Goal: Transaction & Acquisition: Book appointment/travel/reservation

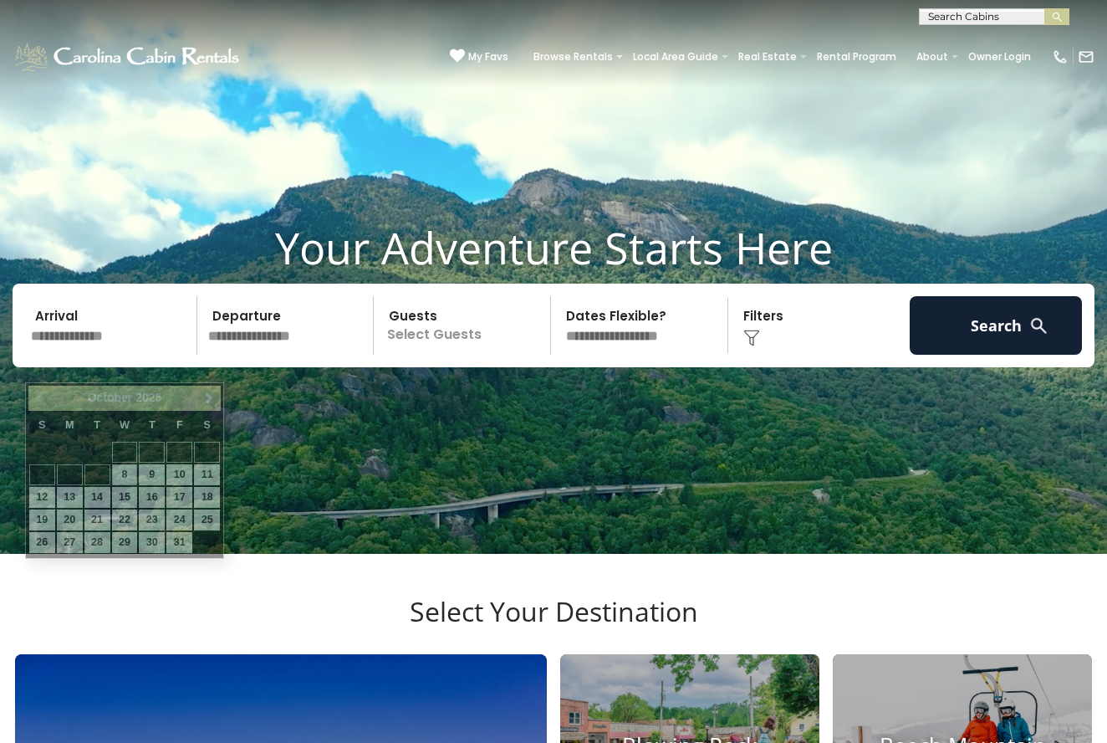
click at [79, 355] on input "text" at bounding box center [111, 325] width 172 height 59
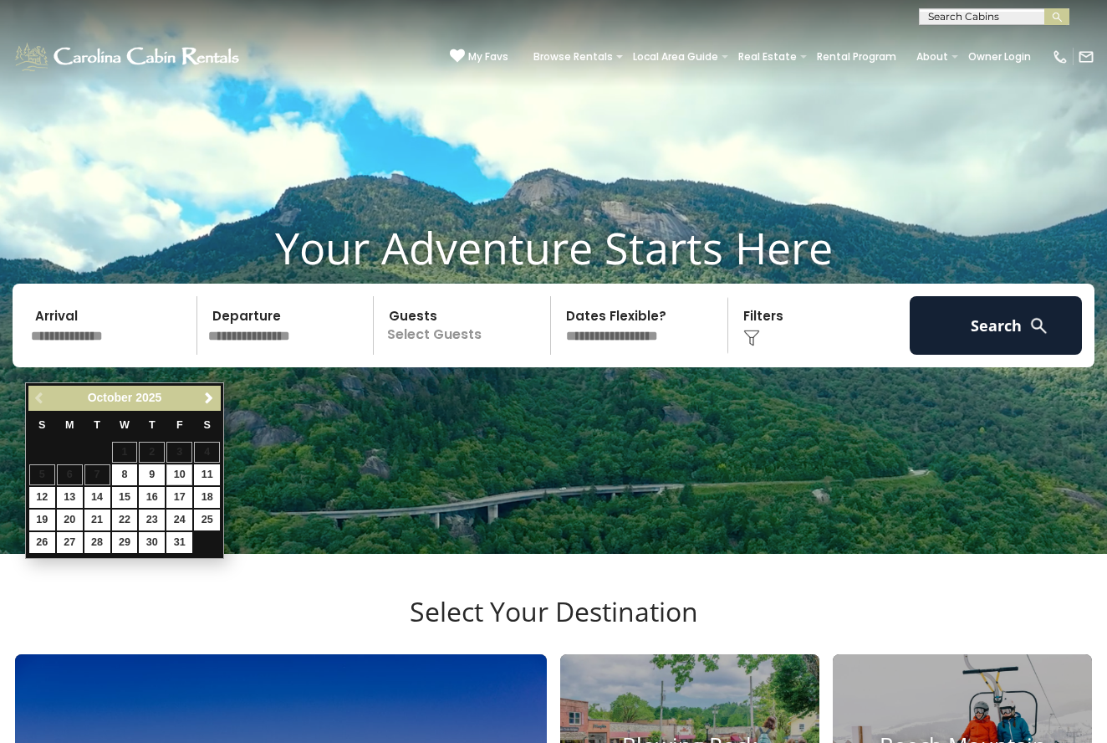
click at [177, 470] on link "10" at bounding box center [179, 474] width 26 height 21
type input "********"
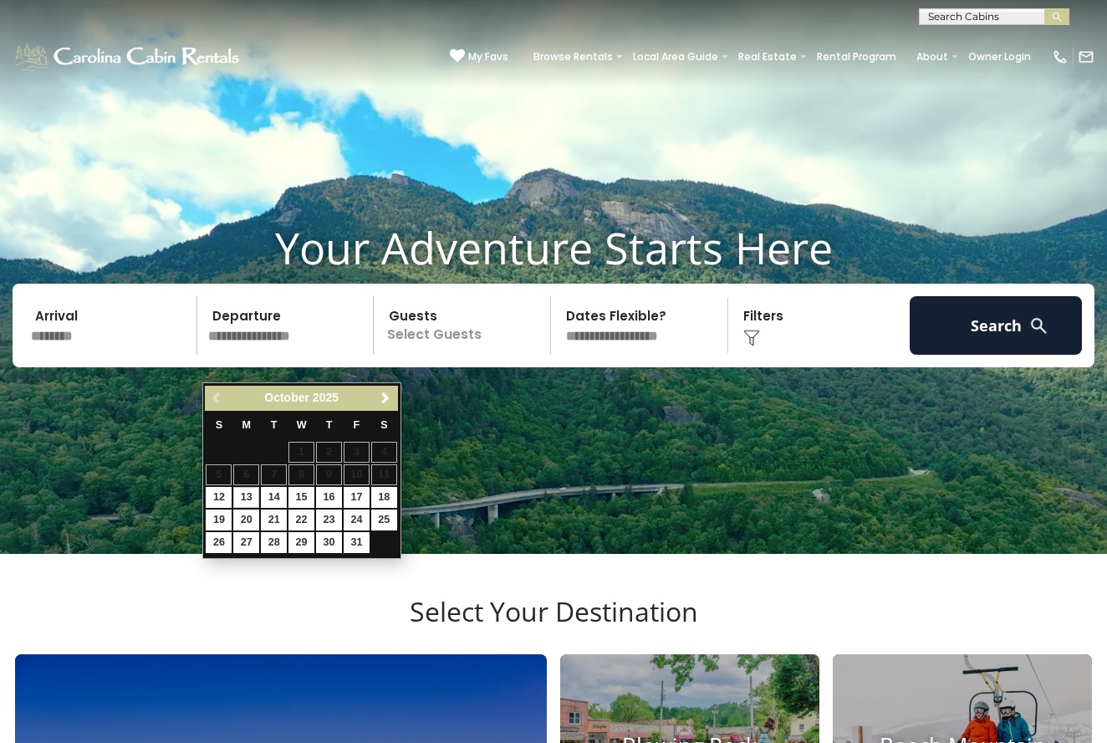
click at [248, 498] on link "13" at bounding box center [246, 497] width 26 height 21
type input "********"
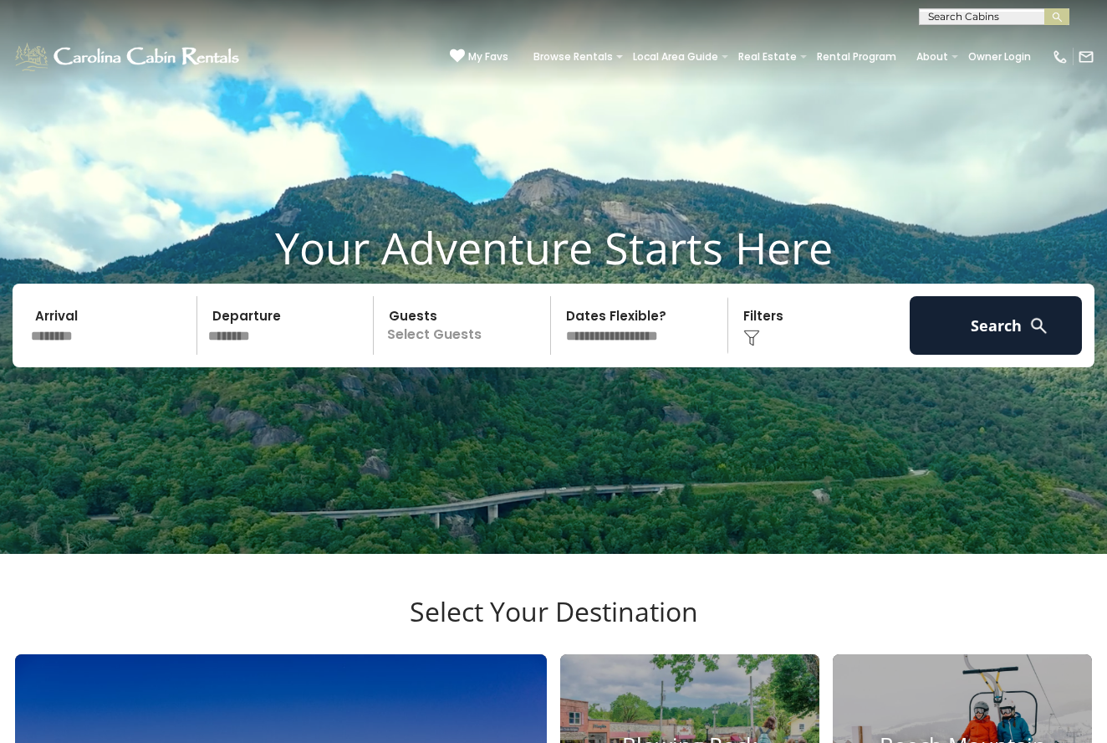
click at [457, 355] on p "Select Guests" at bounding box center [464, 325] width 171 height 59
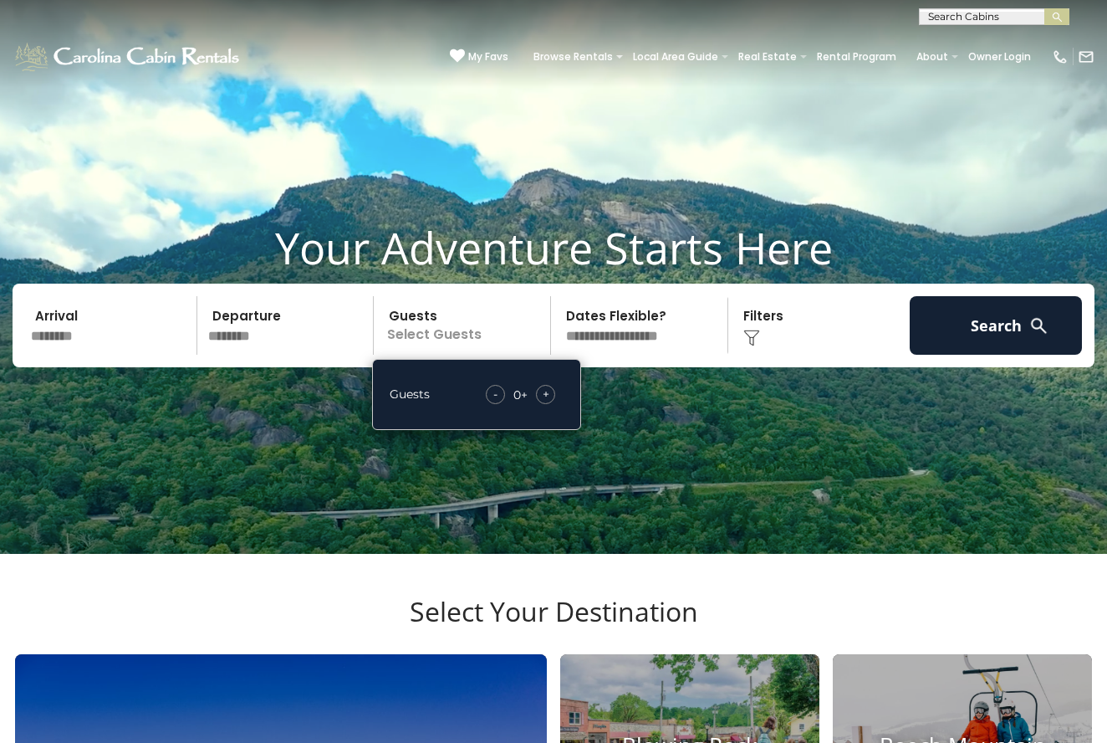
click at [551, 404] on div "- 0 + +" at bounding box center [521, 394] width 86 height 19
click at [547, 402] on span "+" at bounding box center [546, 394] width 7 height 17
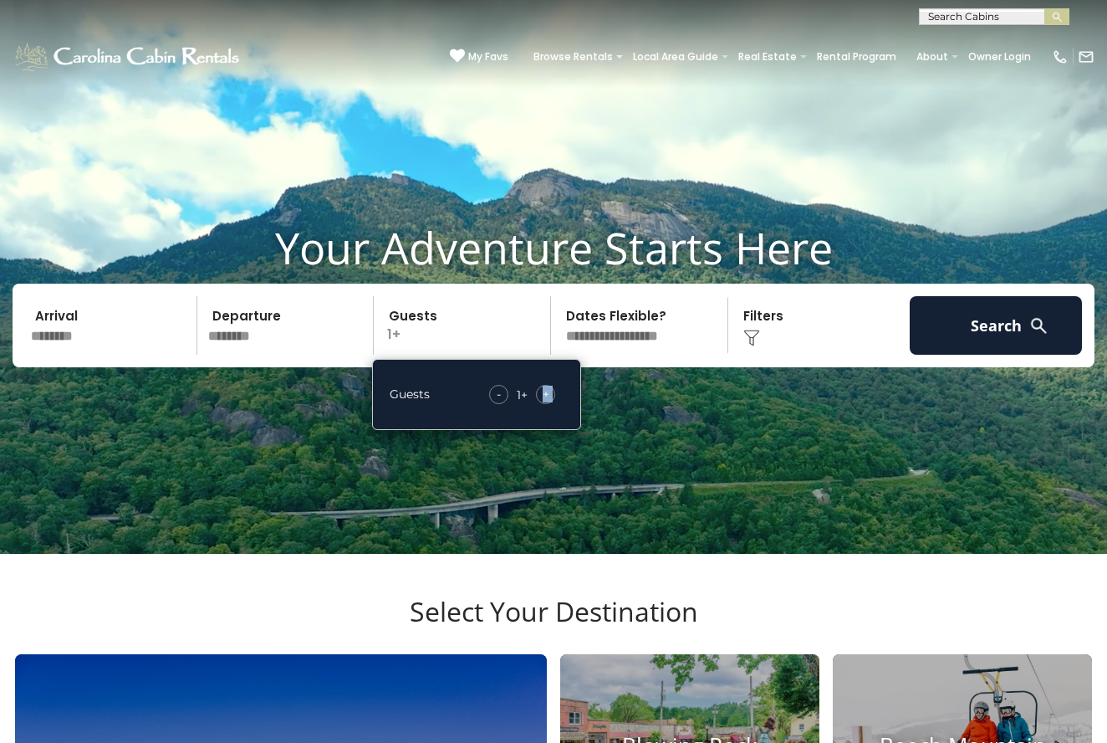
click at [547, 402] on span "+" at bounding box center [546, 394] width 7 height 17
click at [749, 346] on img at bounding box center [751, 338] width 17 height 17
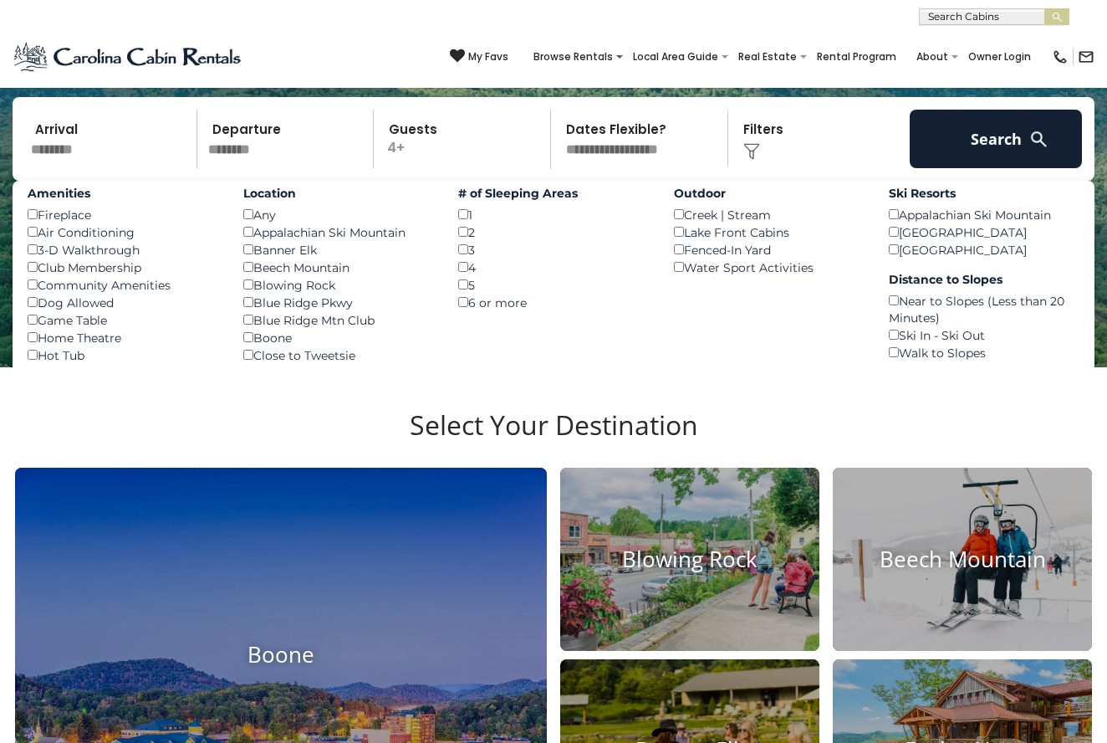
scroll to position [188, 0]
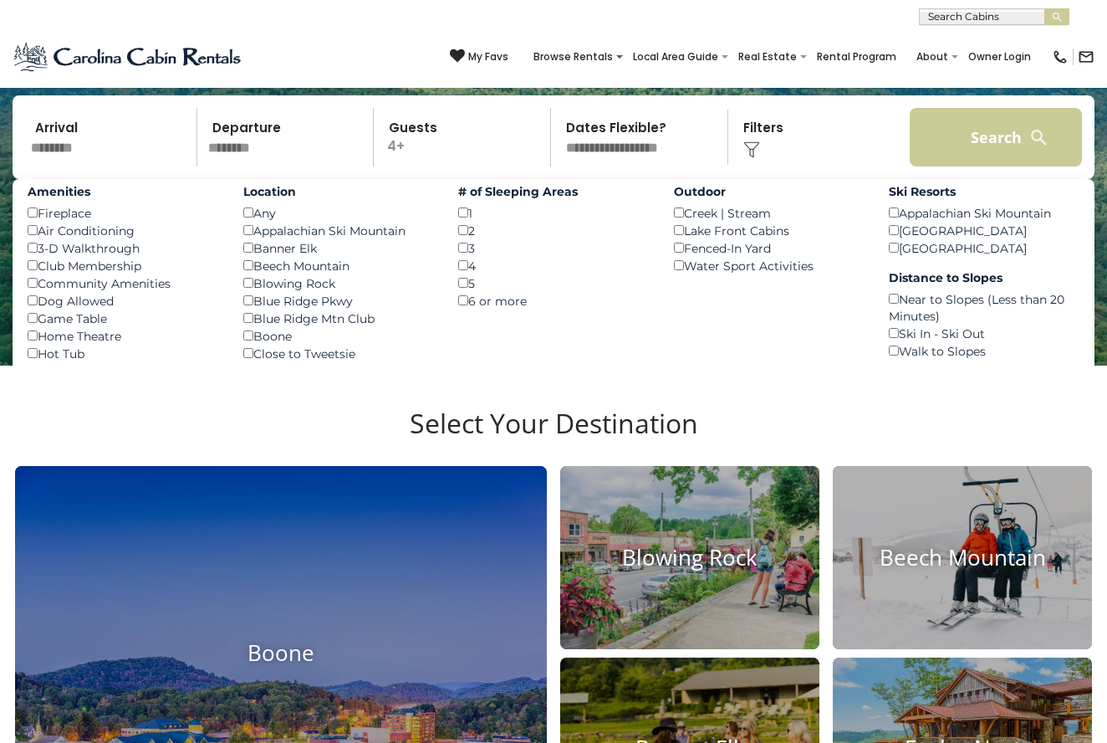
click at [965, 166] on button "Search" at bounding box center [996, 137] width 172 height 59
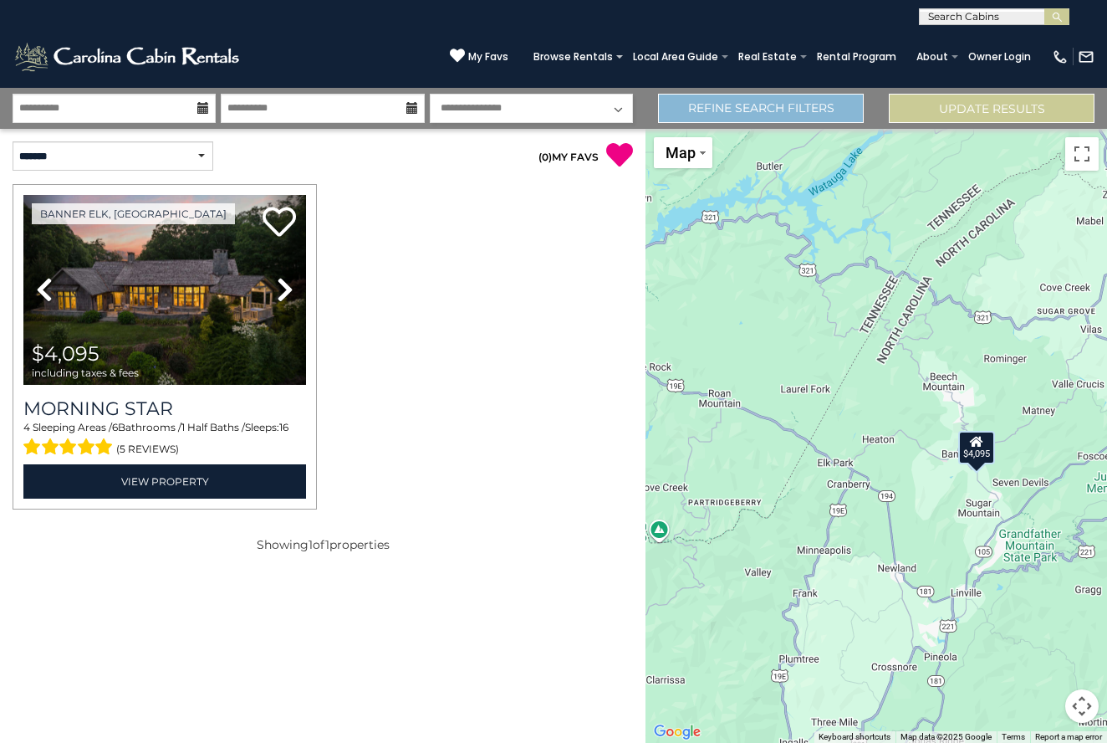
click at [753, 115] on link "Refine Search Filters" at bounding box center [761, 108] width 206 height 29
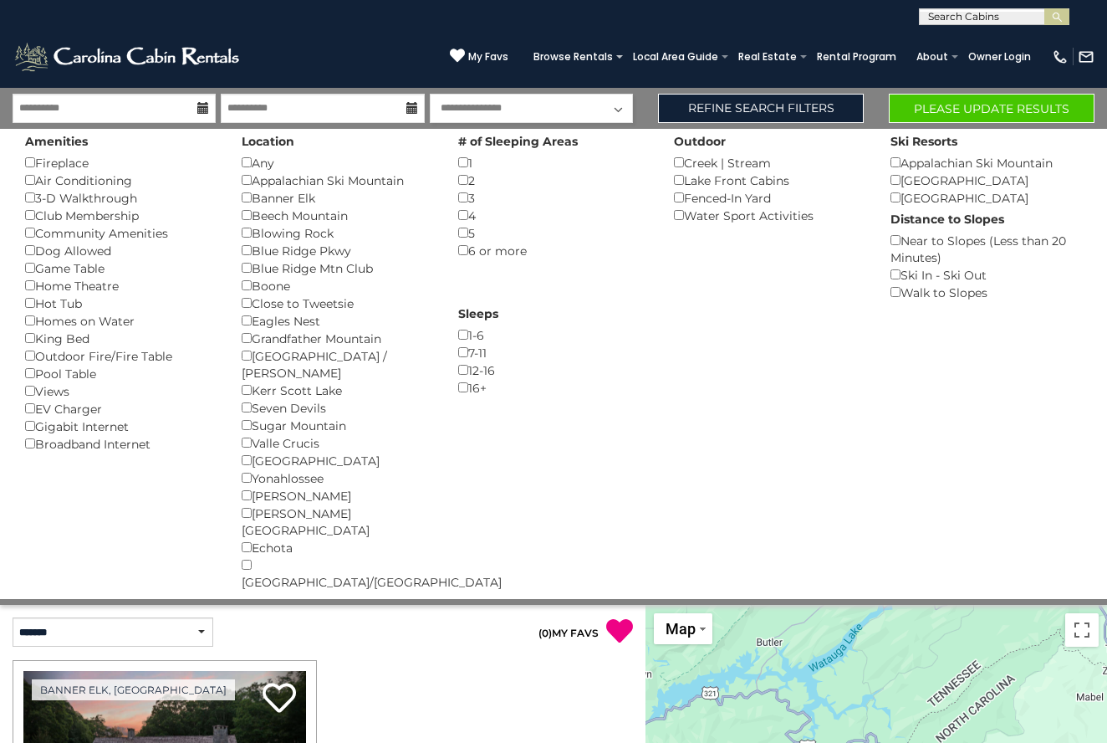
click at [927, 104] on button "Please Update Results" at bounding box center [992, 108] width 206 height 29
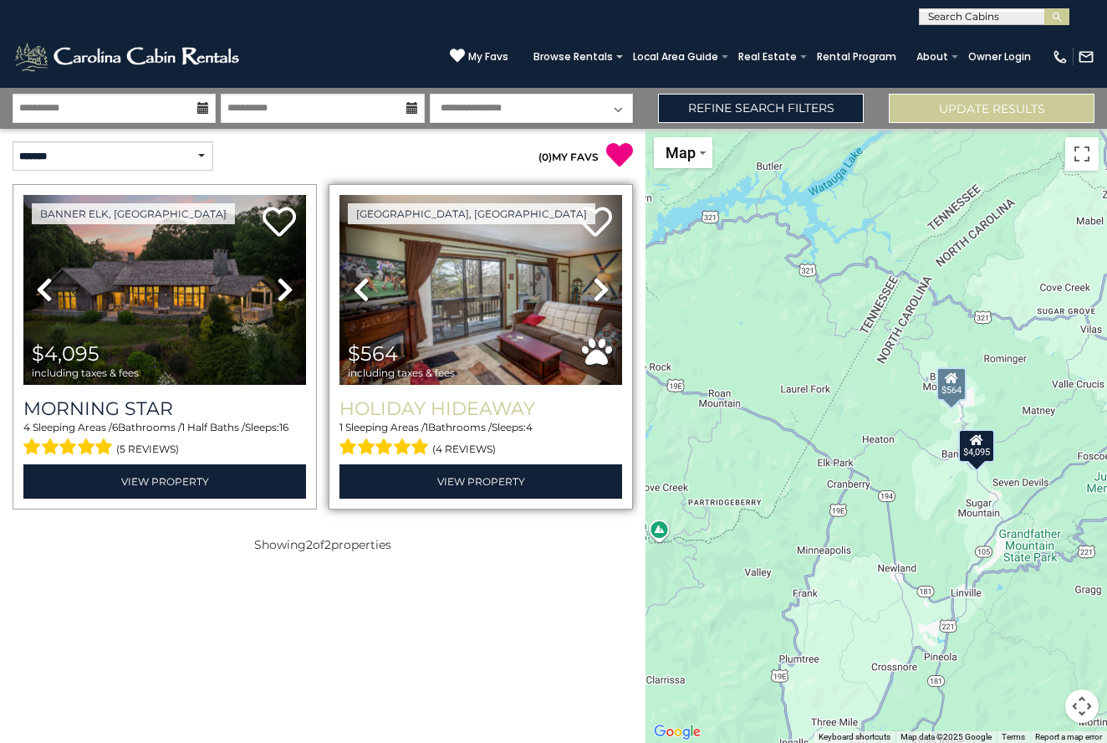
click at [425, 400] on h3 "Holiday Hideaway" at bounding box center [481, 408] width 283 height 23
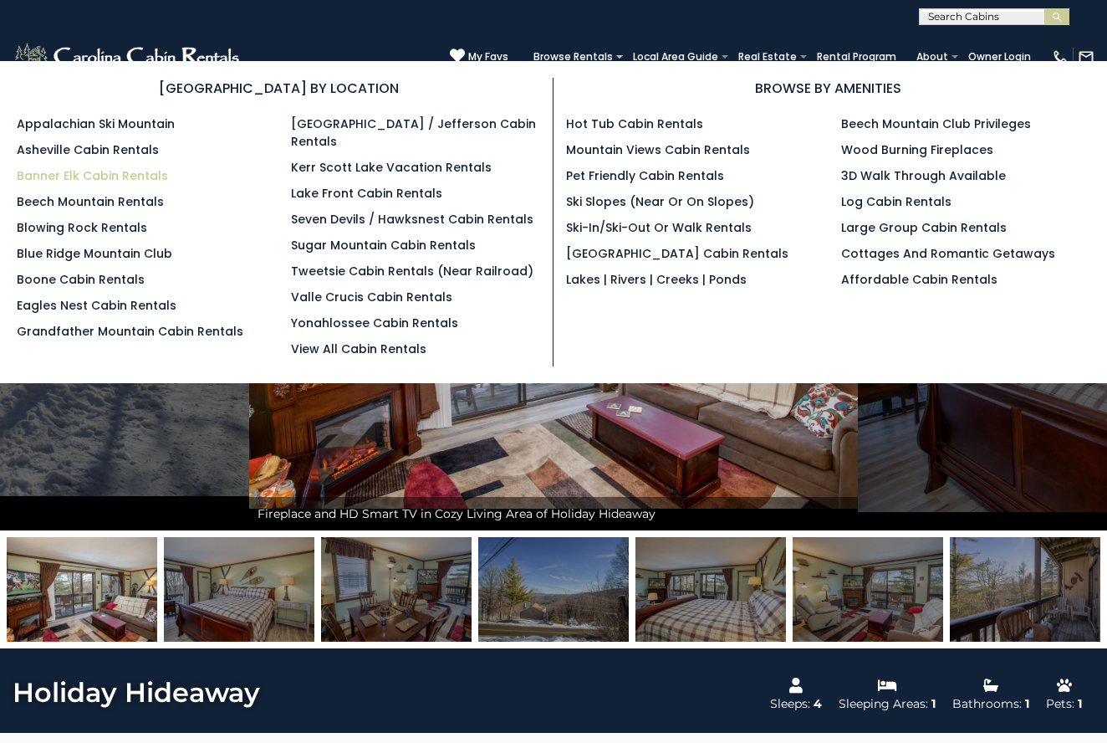
click at [143, 181] on link "Banner Elk Cabin Rentals" at bounding box center [92, 175] width 151 height 17
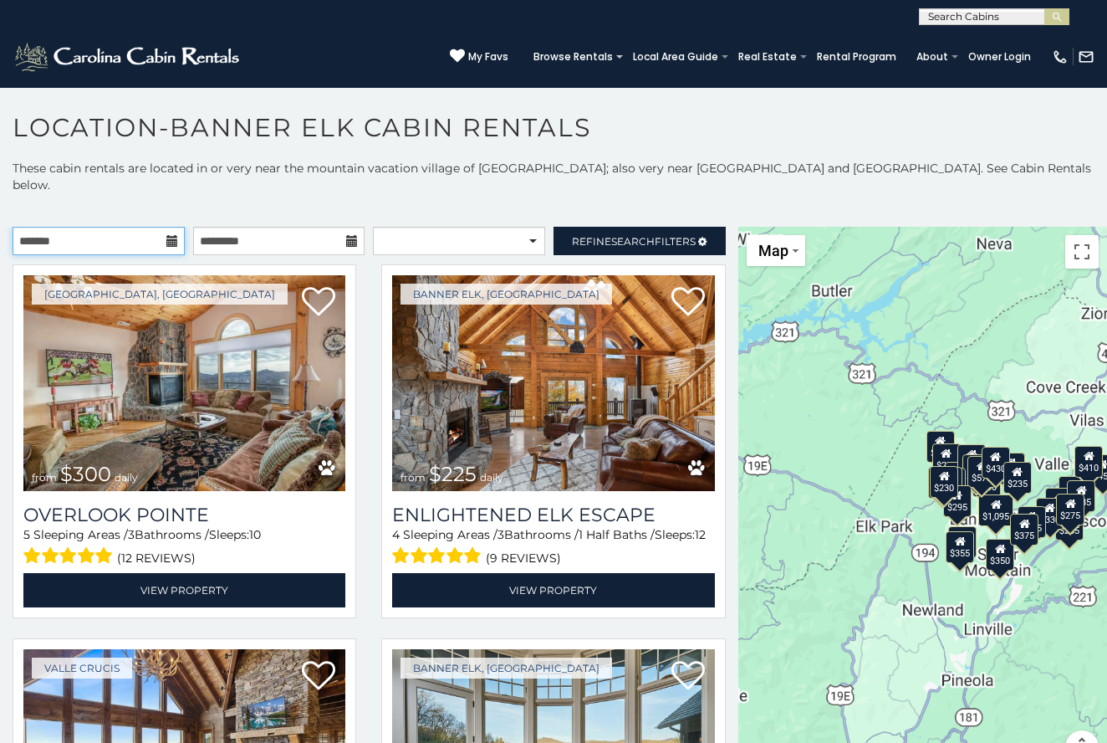
click at [151, 228] on input "text" at bounding box center [99, 241] width 172 height 28
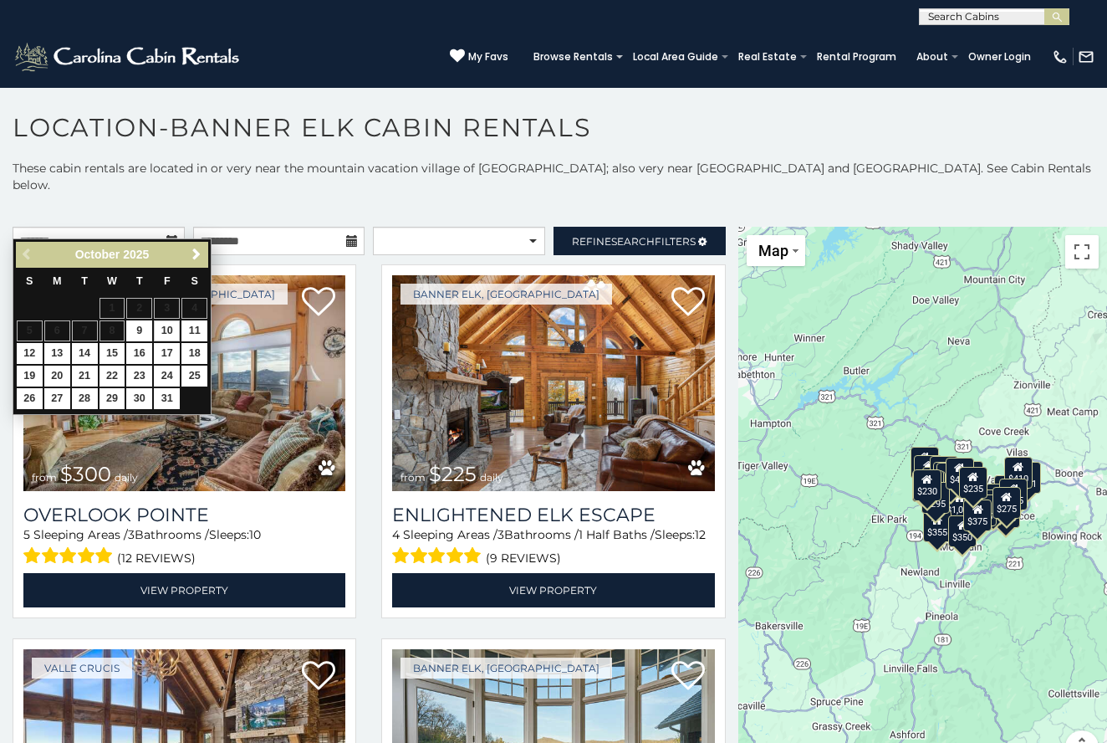
click at [175, 335] on link "10" at bounding box center [167, 330] width 26 height 21
type input "**********"
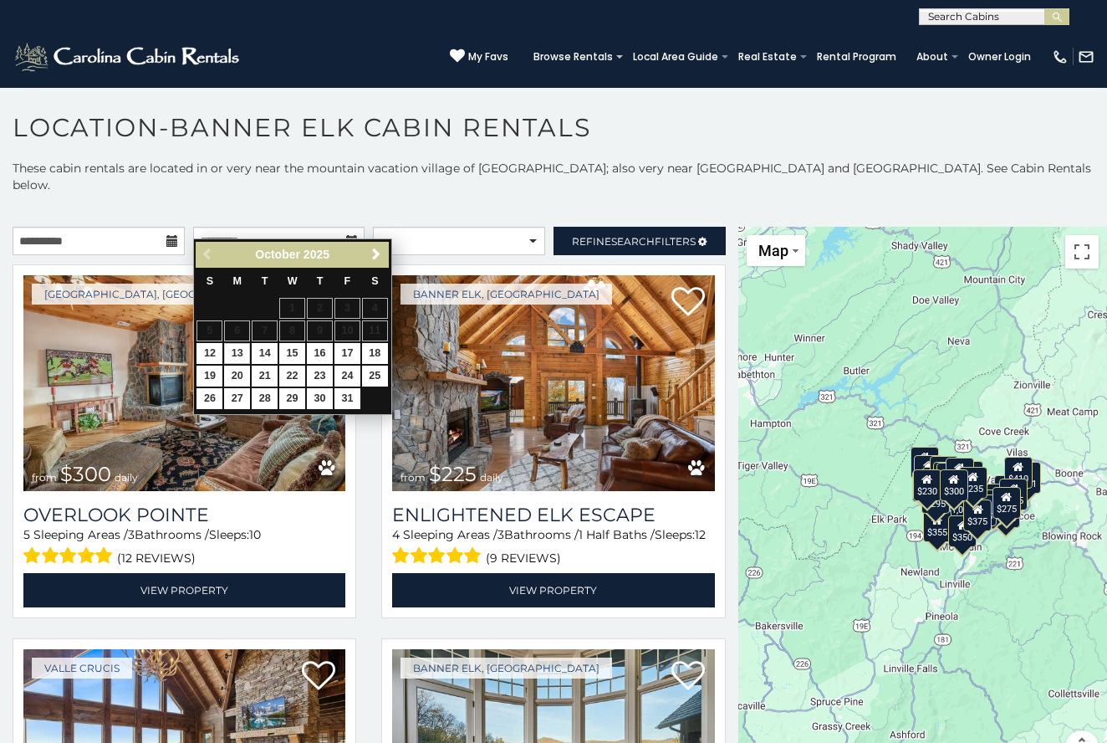
click at [234, 352] on link "13" at bounding box center [237, 353] width 26 height 21
type input "**********"
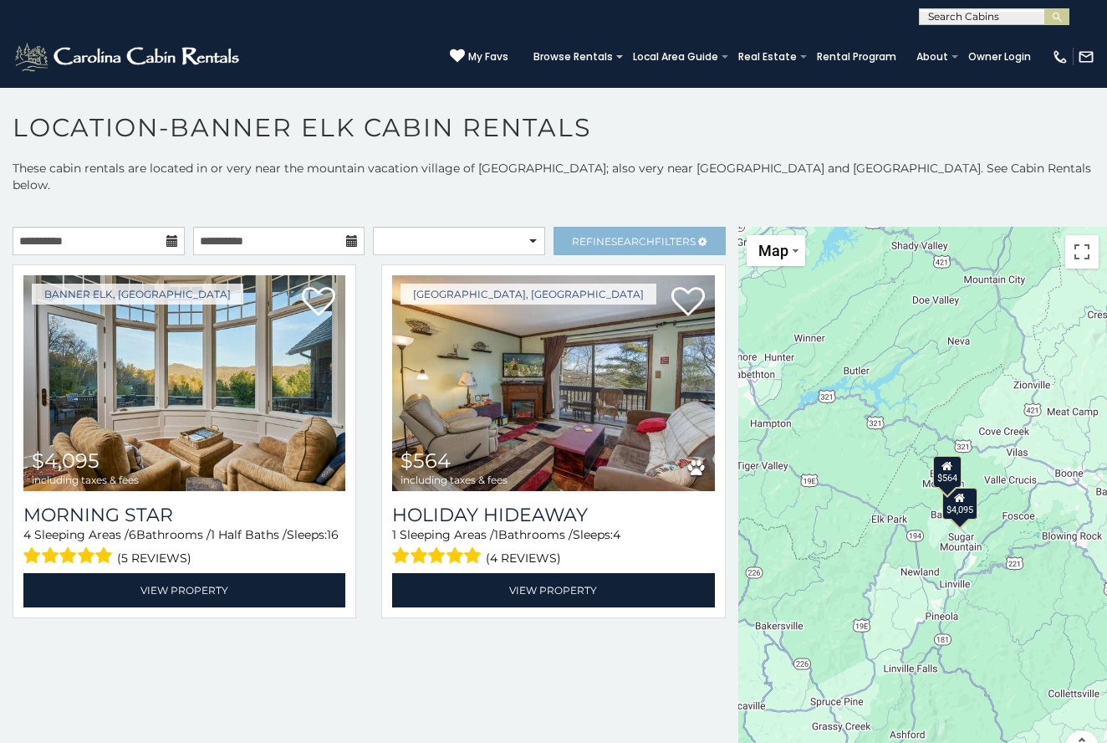
click at [624, 235] on span "Search" at bounding box center [632, 241] width 43 height 13
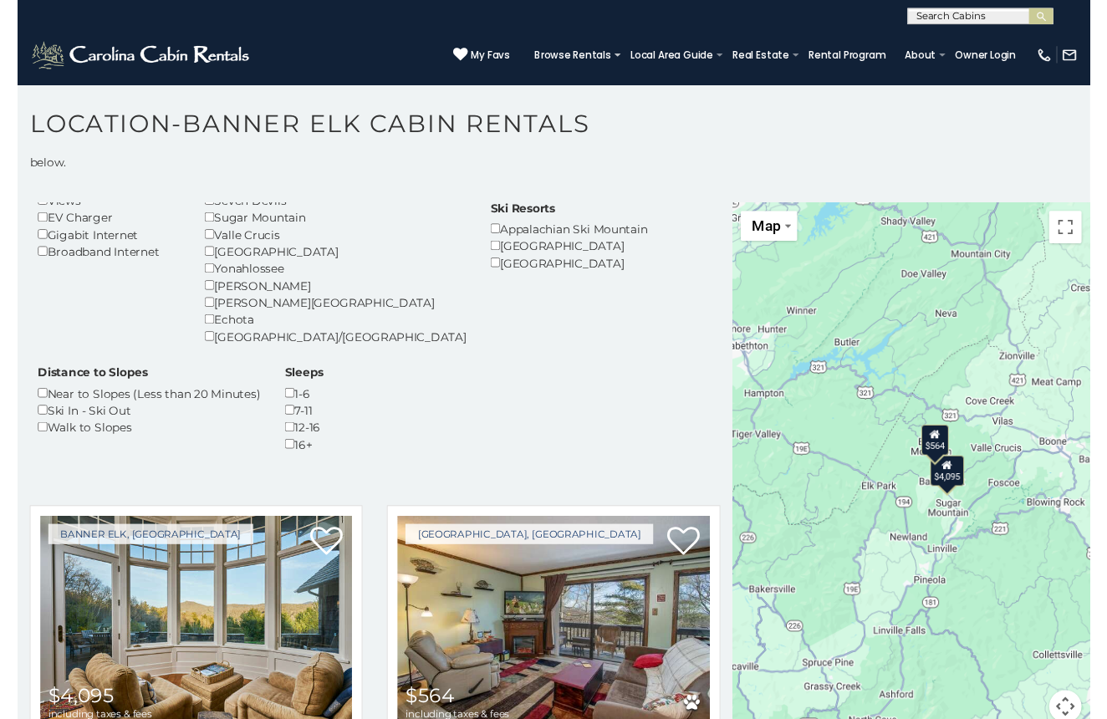
scroll to position [25, 0]
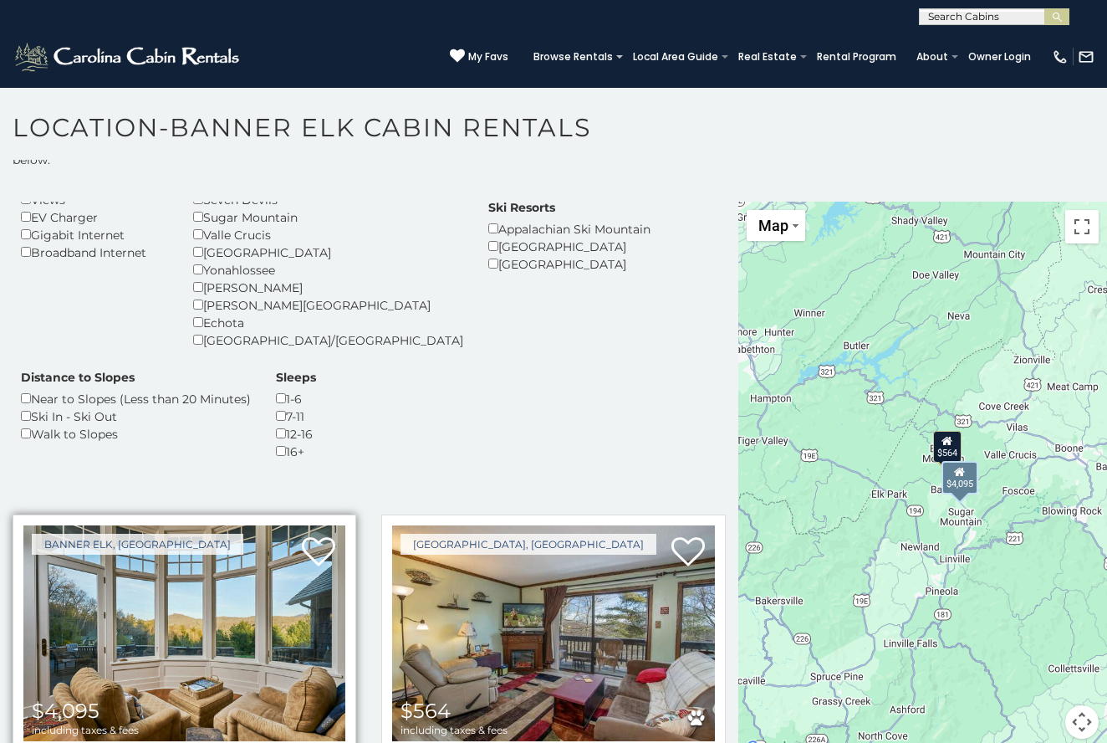
click at [198, 552] on img at bounding box center [184, 633] width 322 height 216
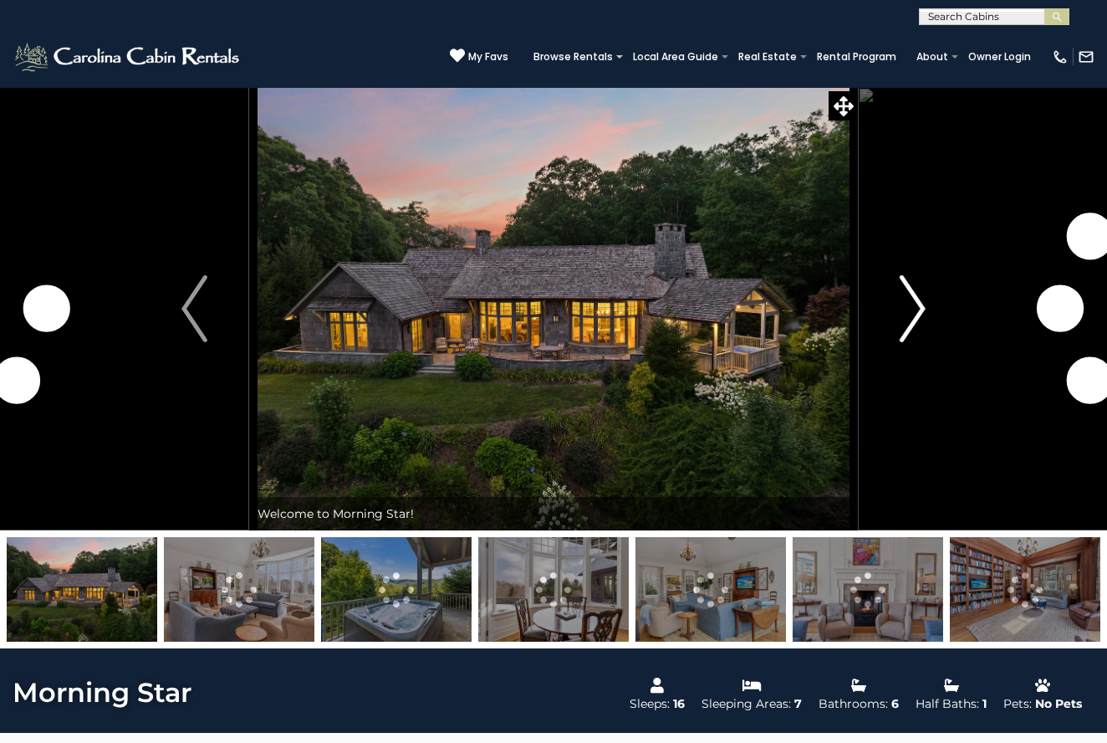
click at [910, 315] on img "Next" at bounding box center [912, 308] width 25 height 67
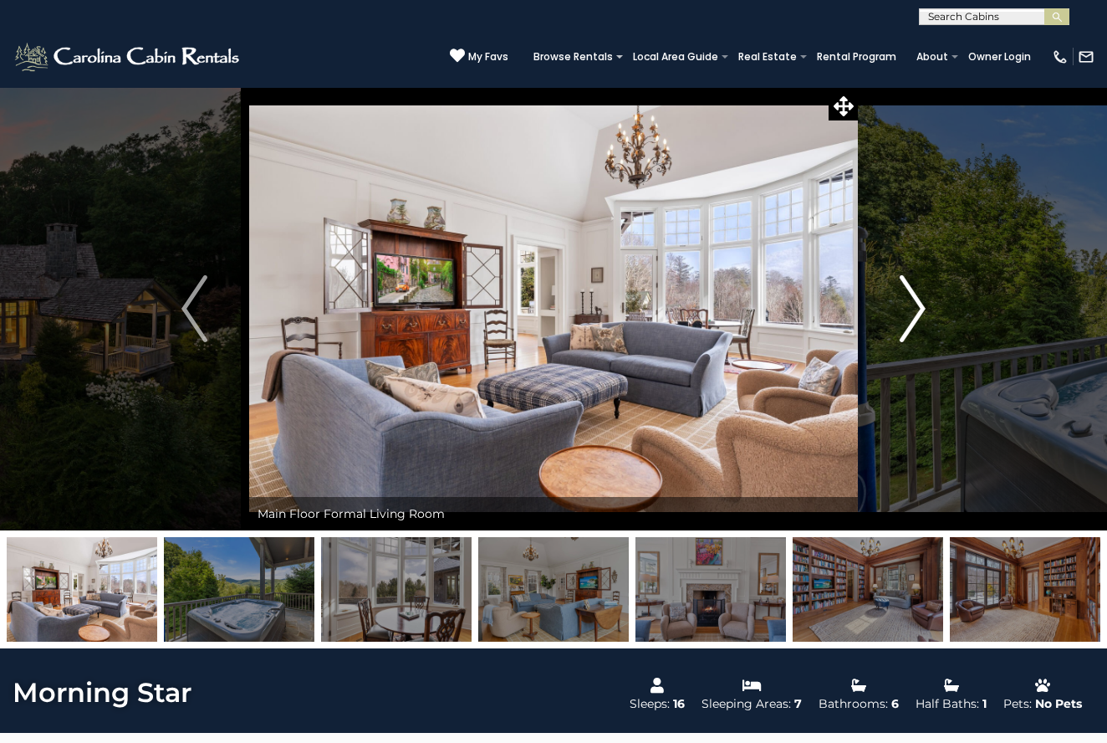
click at [913, 324] on img "Next" at bounding box center [912, 308] width 25 height 67
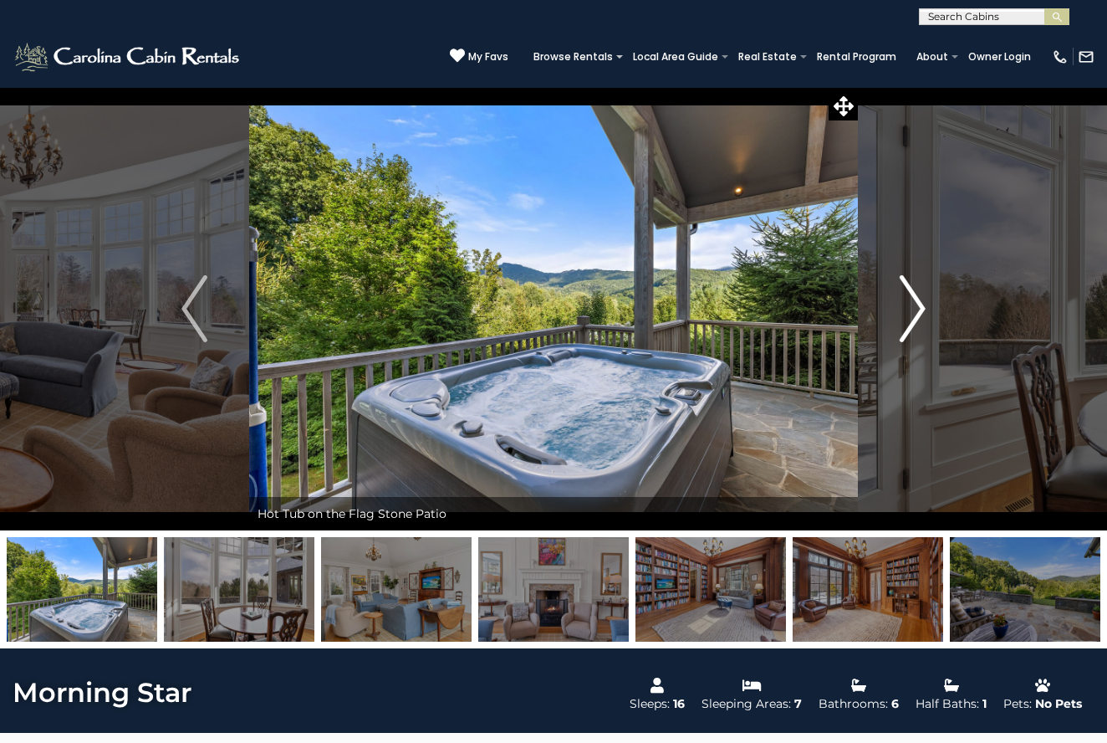
click at [913, 324] on img "Next" at bounding box center [912, 308] width 25 height 67
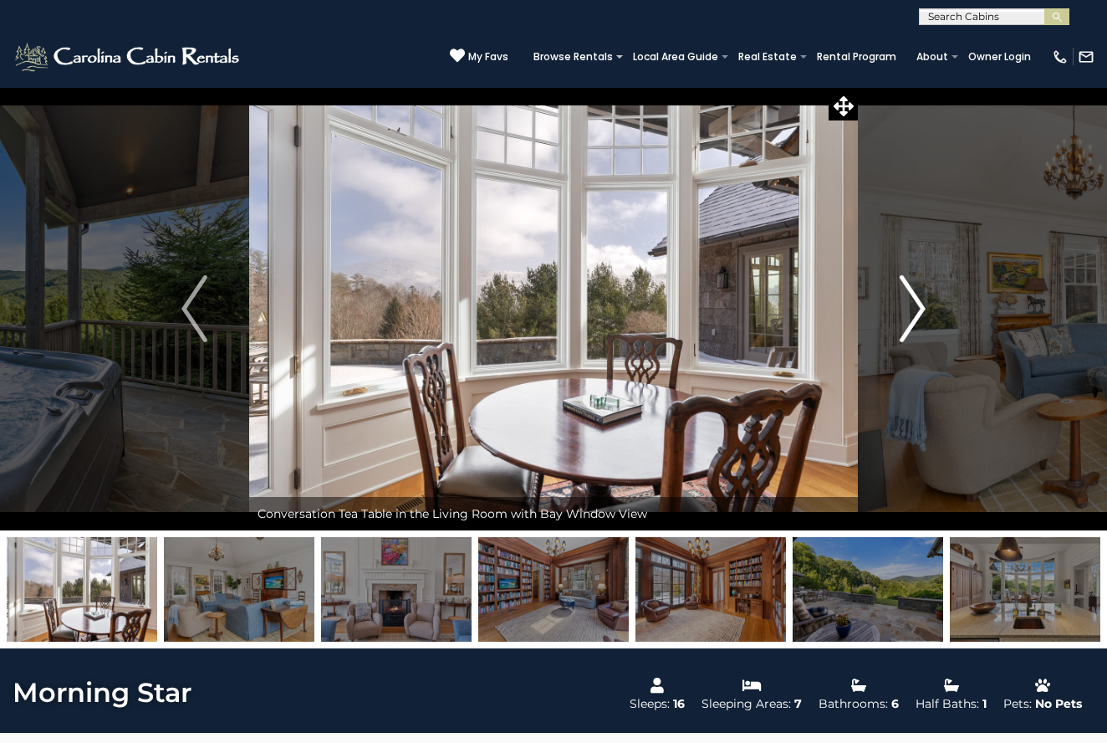
click at [913, 324] on img "Next" at bounding box center [912, 308] width 25 height 67
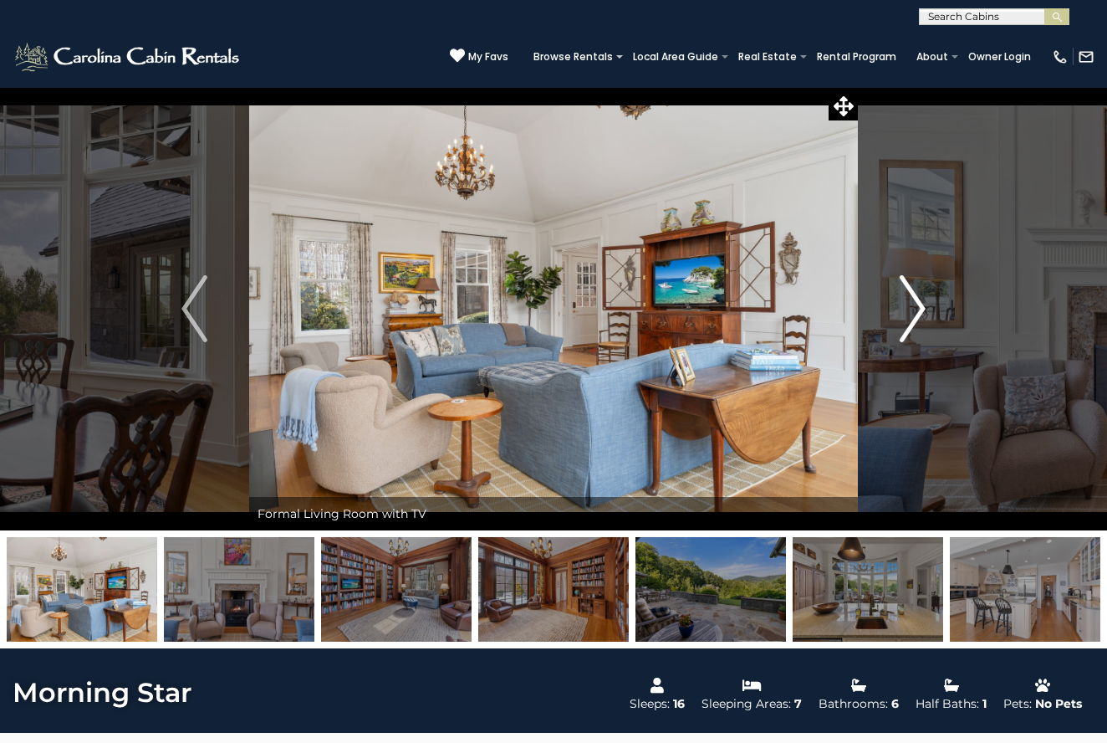
click at [913, 324] on img "Next" at bounding box center [912, 308] width 25 height 67
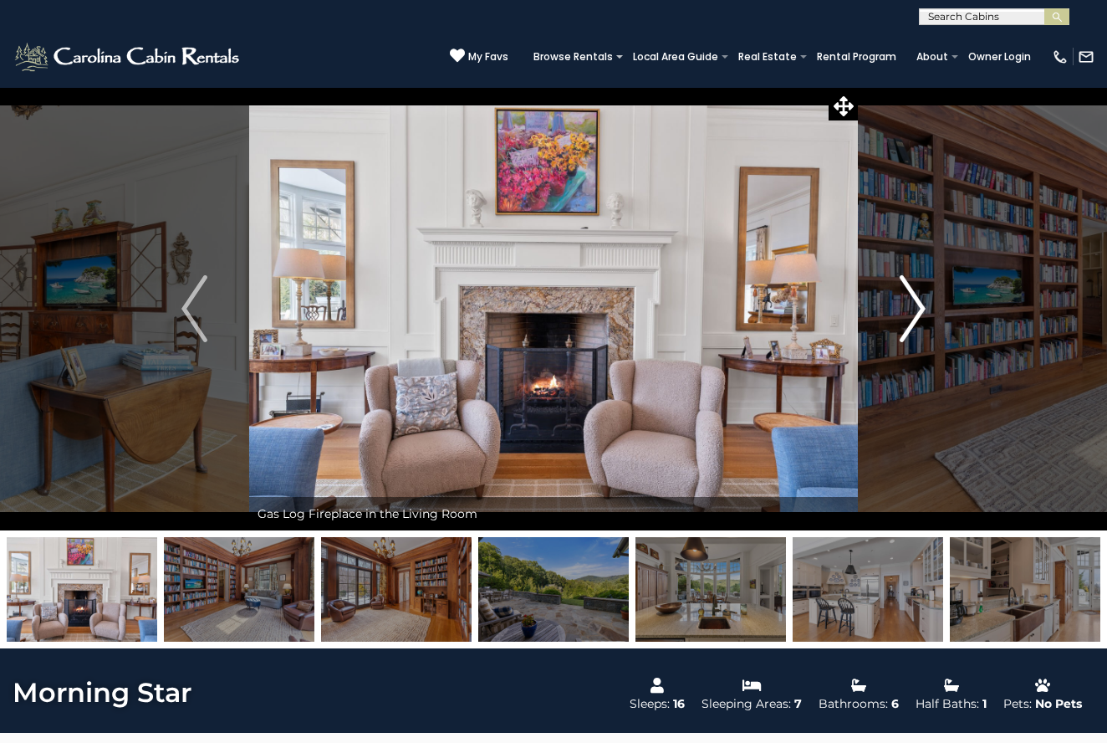
click at [913, 324] on img "Next" at bounding box center [912, 308] width 25 height 67
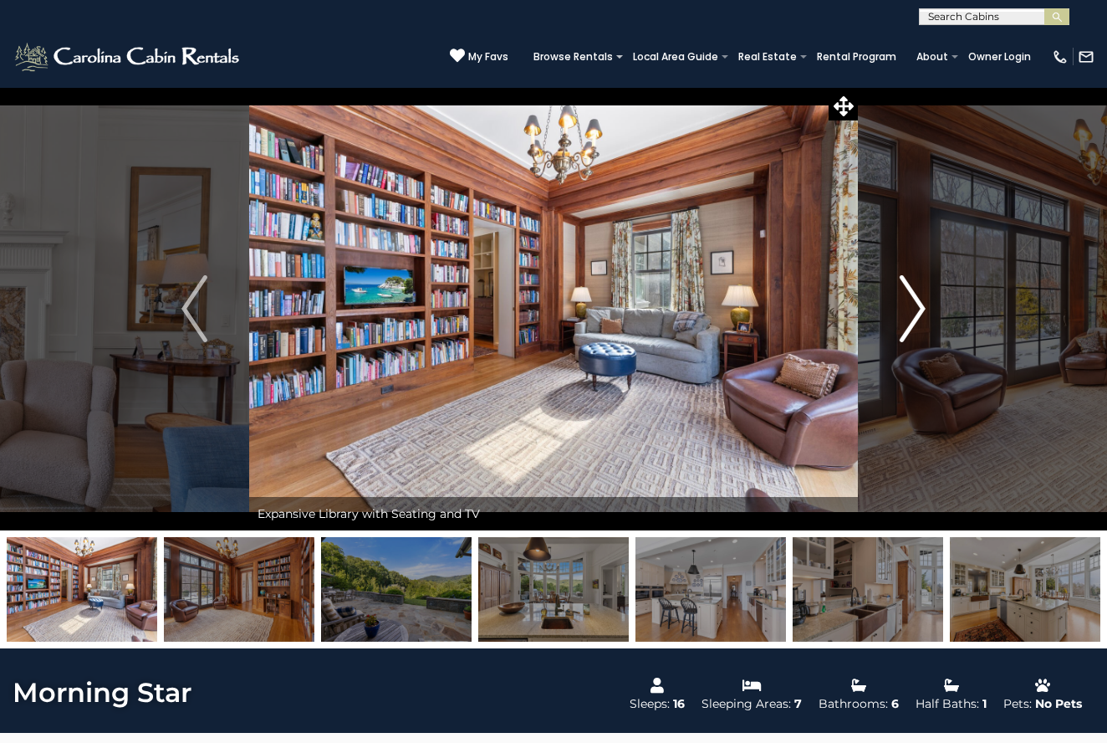
click at [913, 324] on img "Next" at bounding box center [912, 308] width 25 height 67
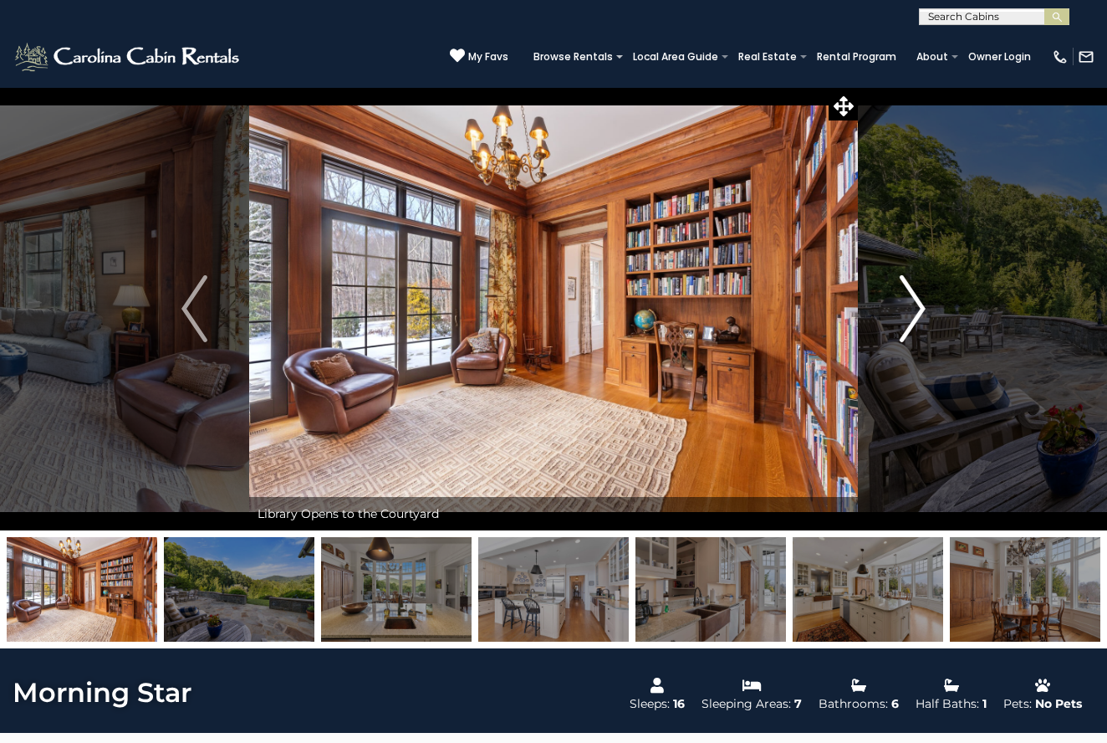
click at [913, 324] on img "Next" at bounding box center [912, 308] width 25 height 67
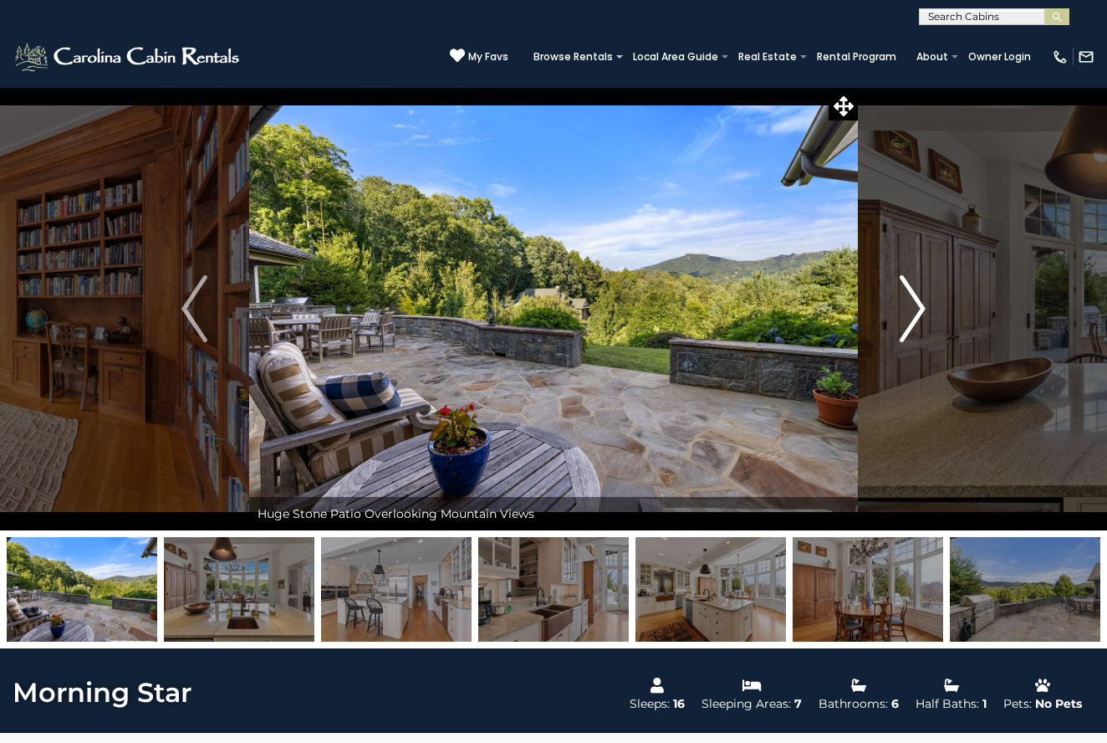
click at [914, 317] on img "Next" at bounding box center [912, 308] width 25 height 67
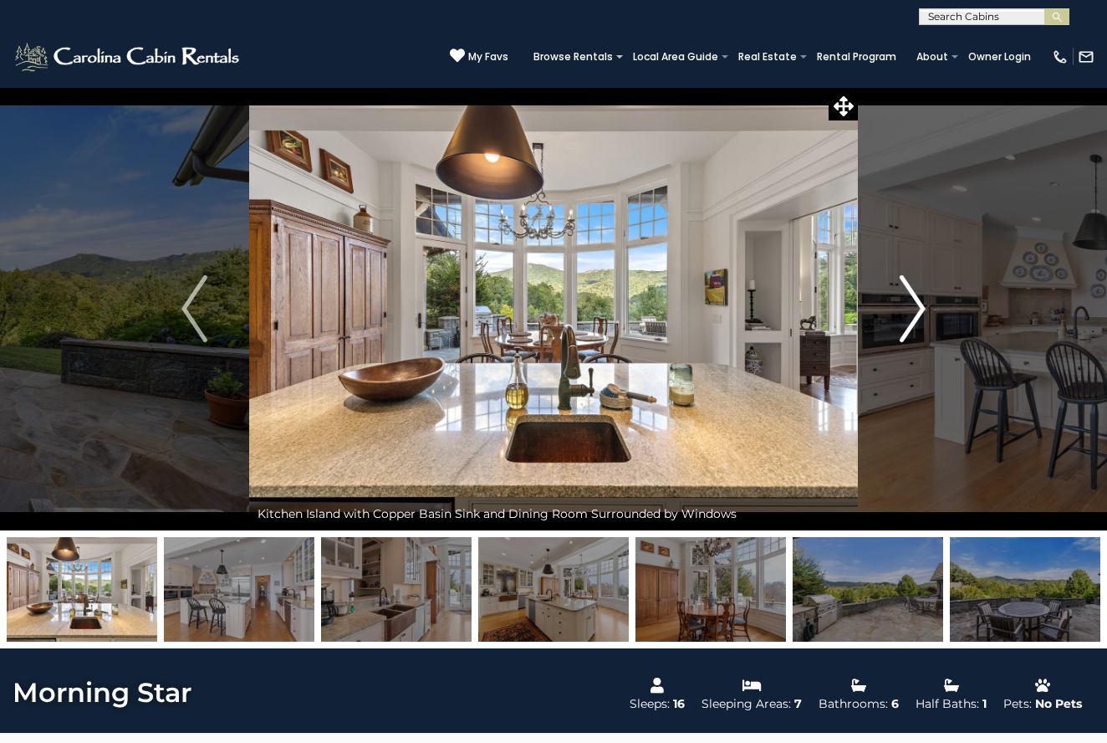
click at [913, 317] on img "Next" at bounding box center [912, 308] width 25 height 67
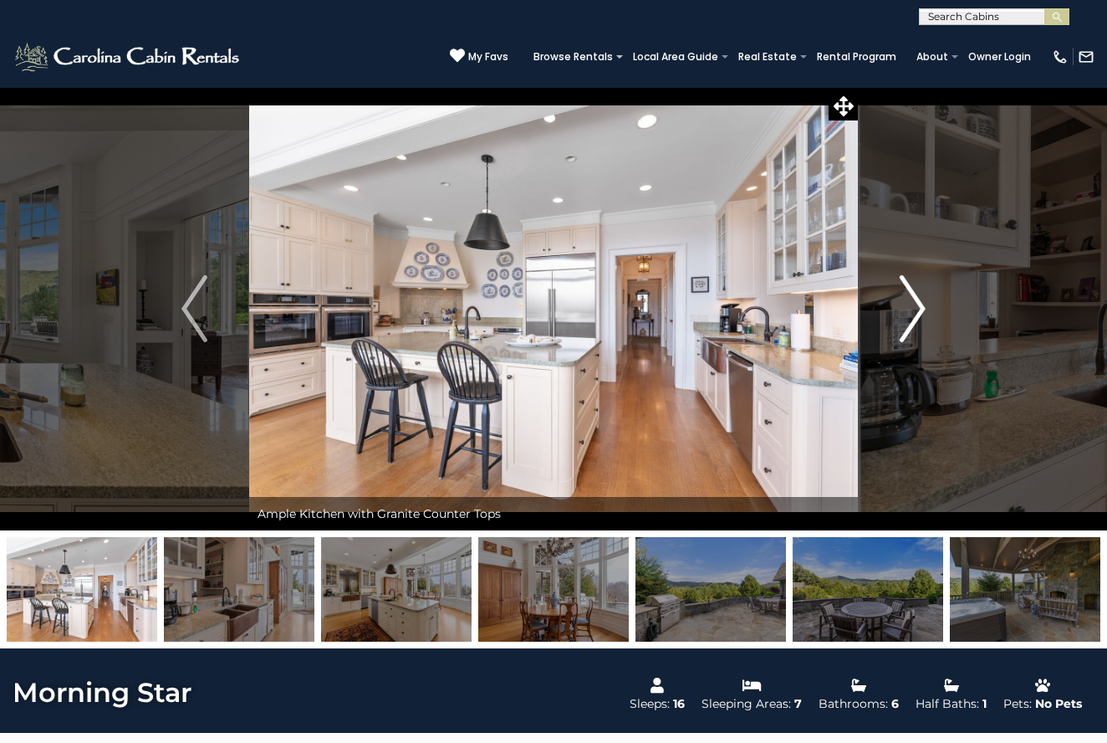
click at [913, 317] on img "Next" at bounding box center [912, 308] width 25 height 67
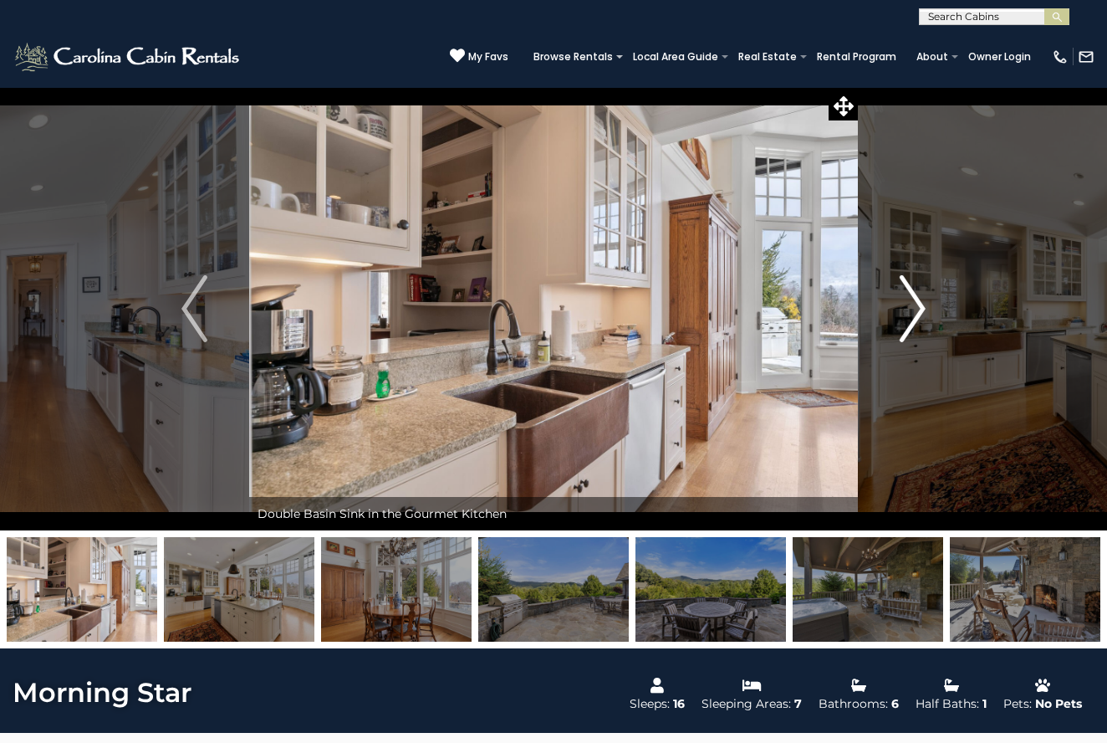
click at [914, 318] on img "Next" at bounding box center [912, 308] width 25 height 67
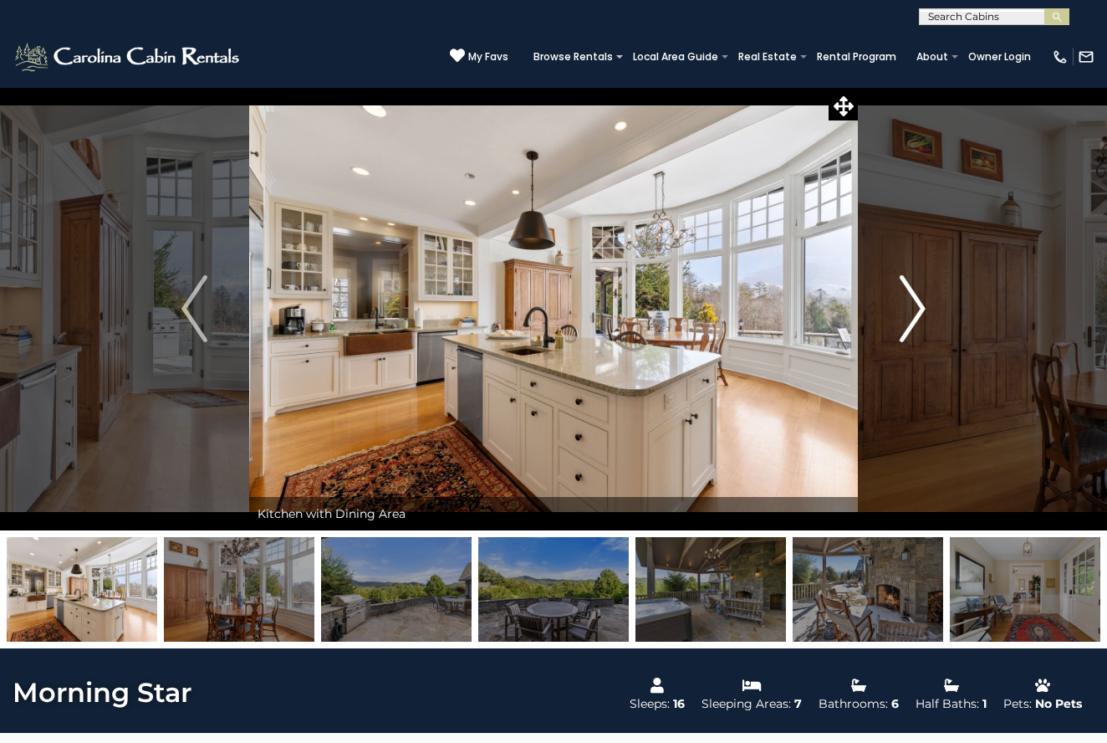
click at [914, 318] on img "Next" at bounding box center [912, 308] width 25 height 67
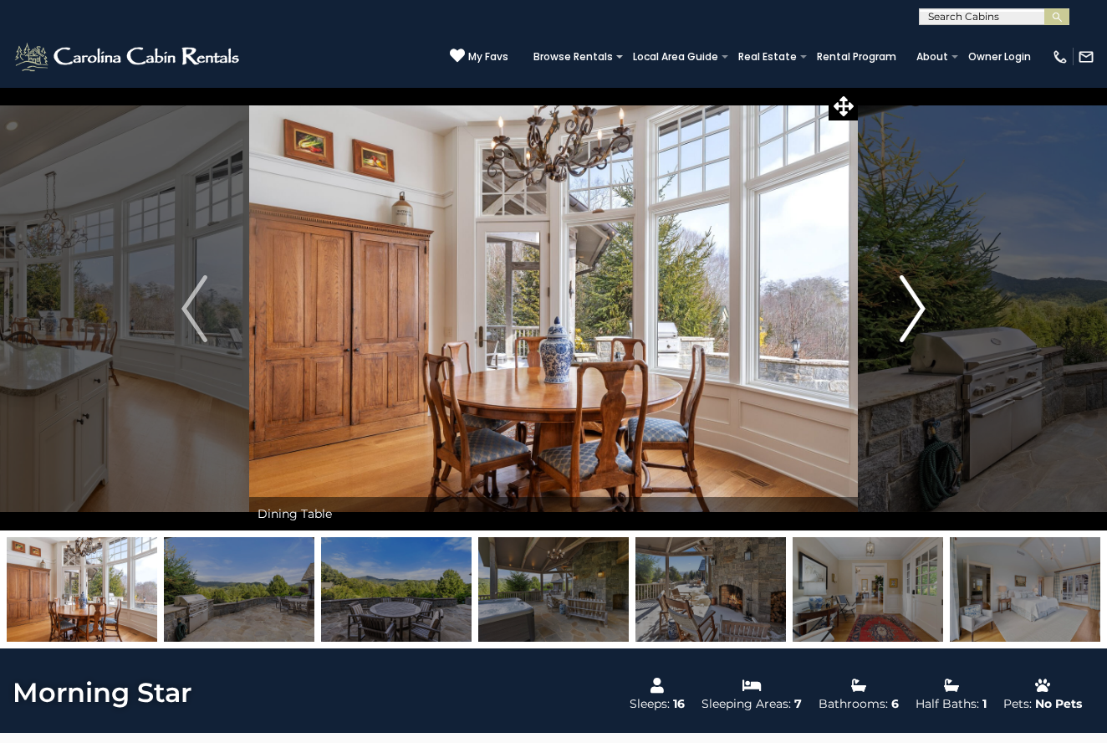
click at [914, 318] on img "Next" at bounding box center [912, 308] width 25 height 67
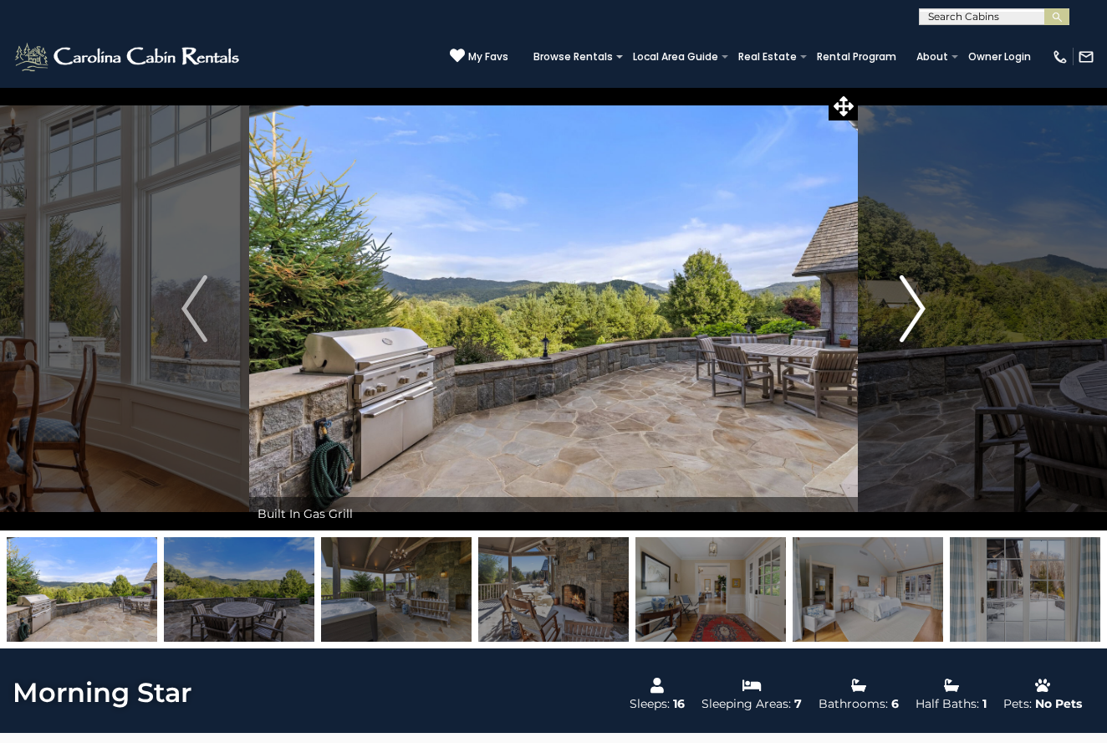
click at [914, 318] on img "Next" at bounding box center [912, 308] width 25 height 67
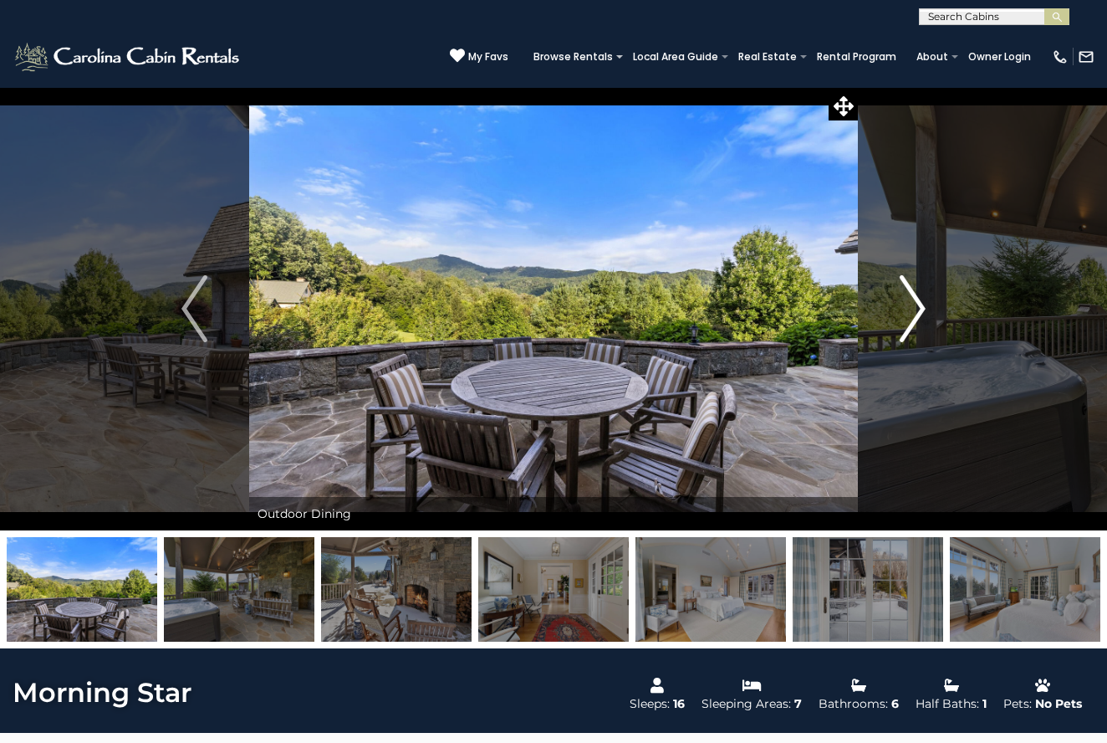
click at [915, 319] on img "Next" at bounding box center [912, 308] width 25 height 67
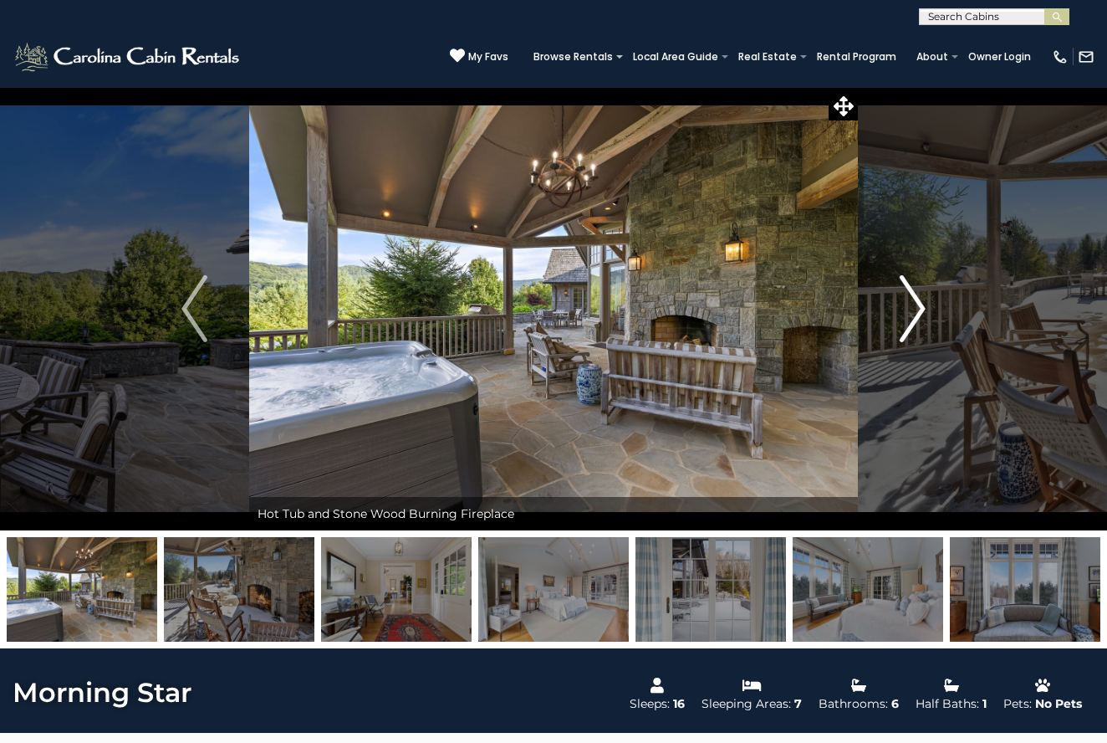
click at [915, 319] on img "Next" at bounding box center [912, 308] width 25 height 67
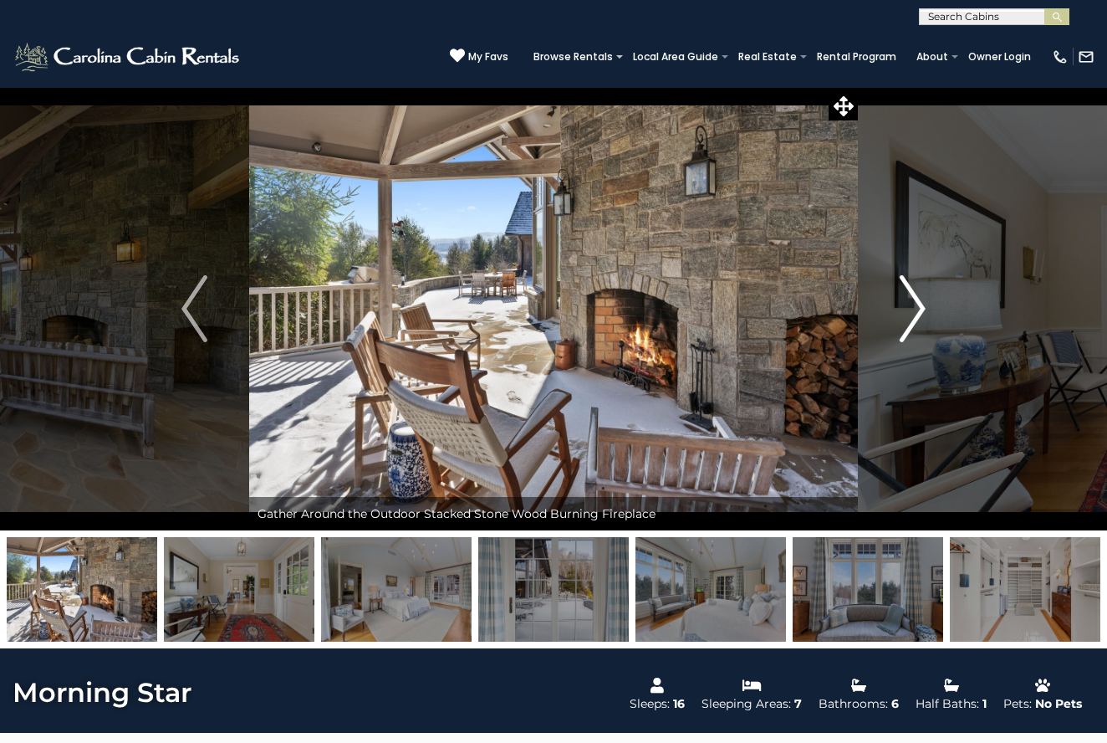
click at [915, 319] on img "Next" at bounding box center [912, 308] width 25 height 67
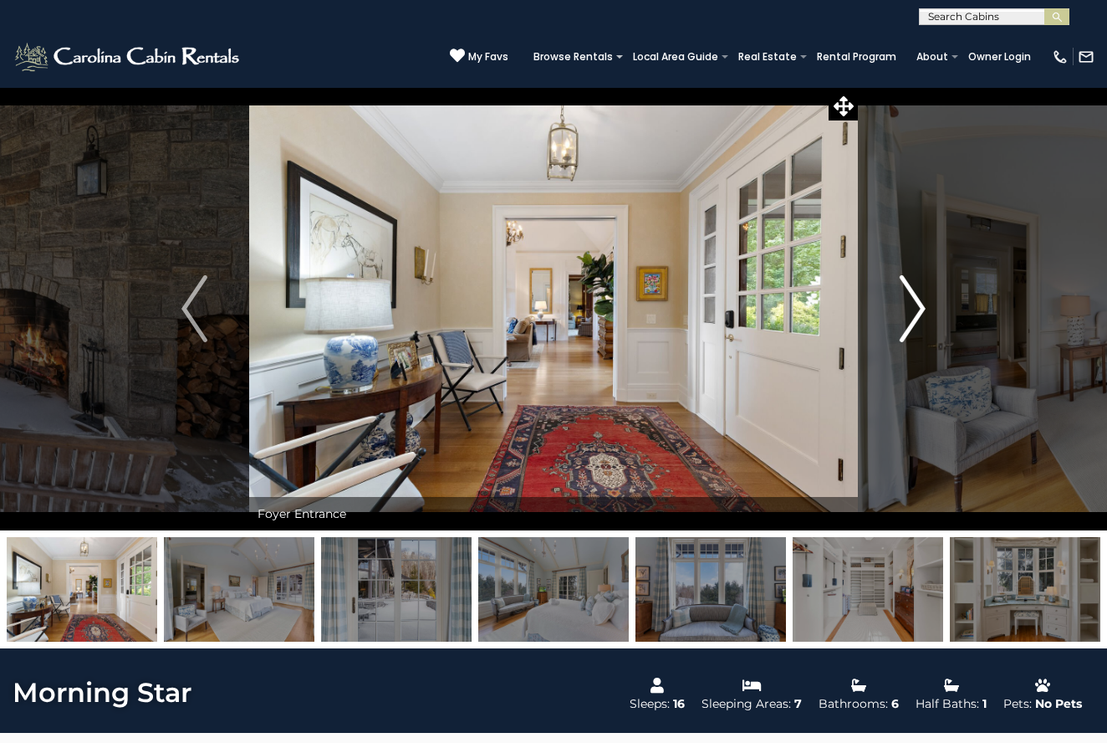
click at [915, 319] on img "Next" at bounding box center [912, 308] width 25 height 67
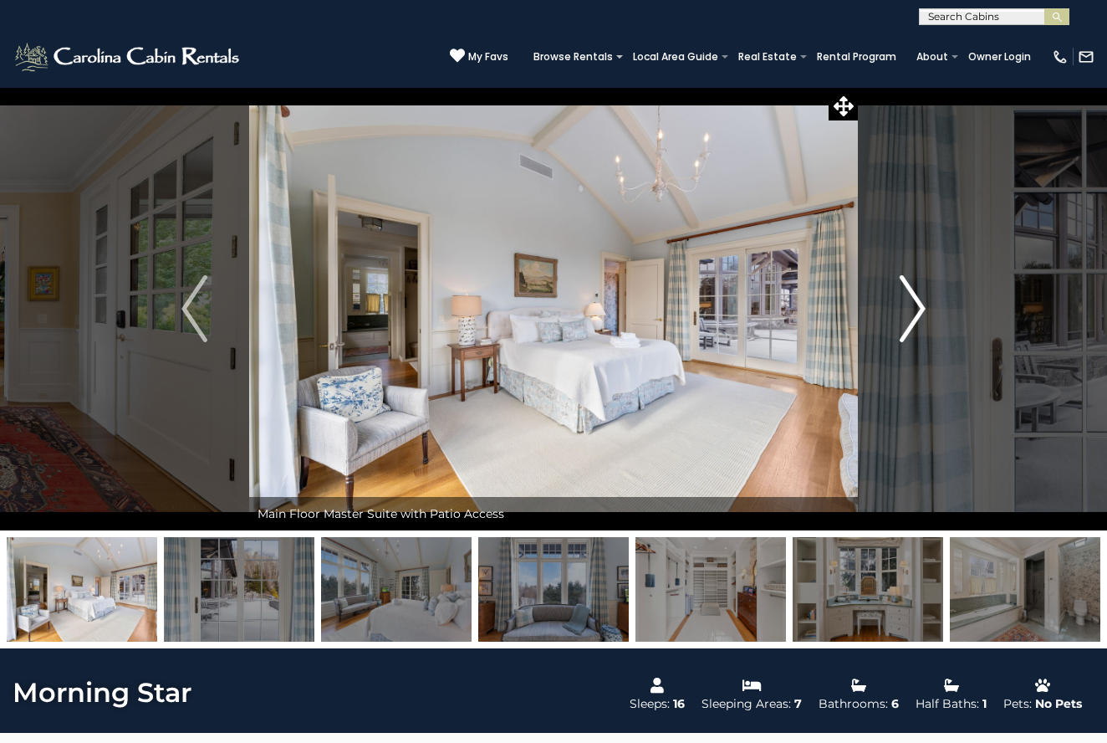
click at [915, 319] on img "Next" at bounding box center [912, 308] width 25 height 67
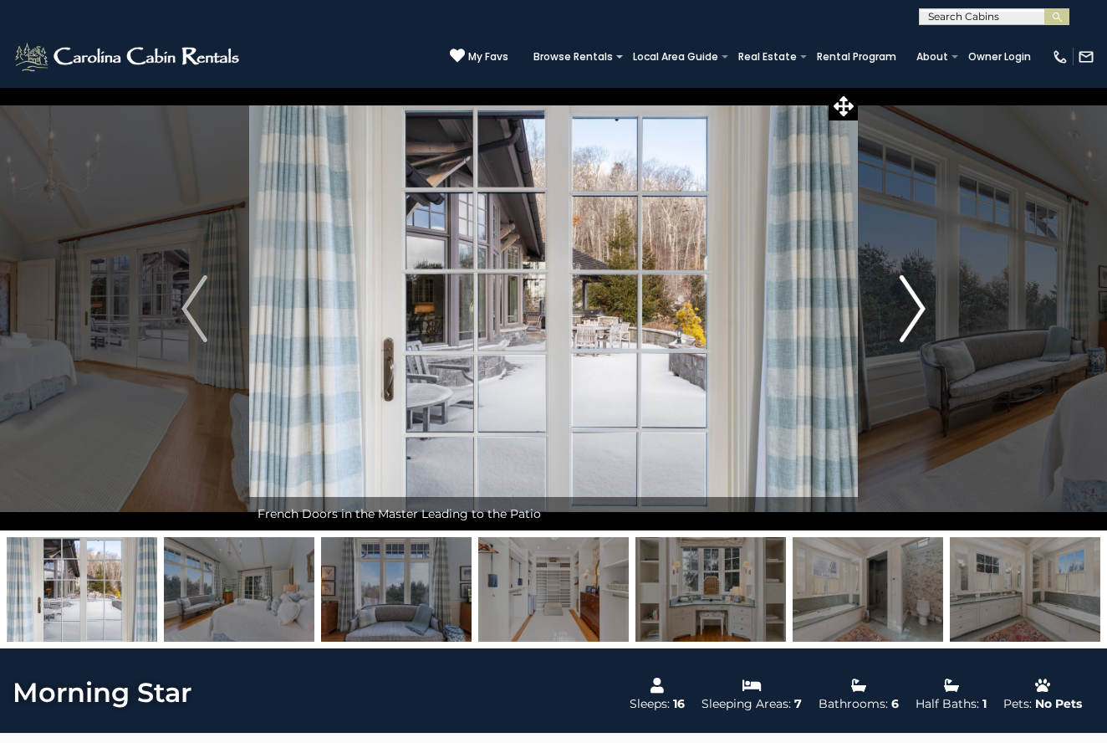
click at [915, 319] on img "Next" at bounding box center [912, 308] width 25 height 67
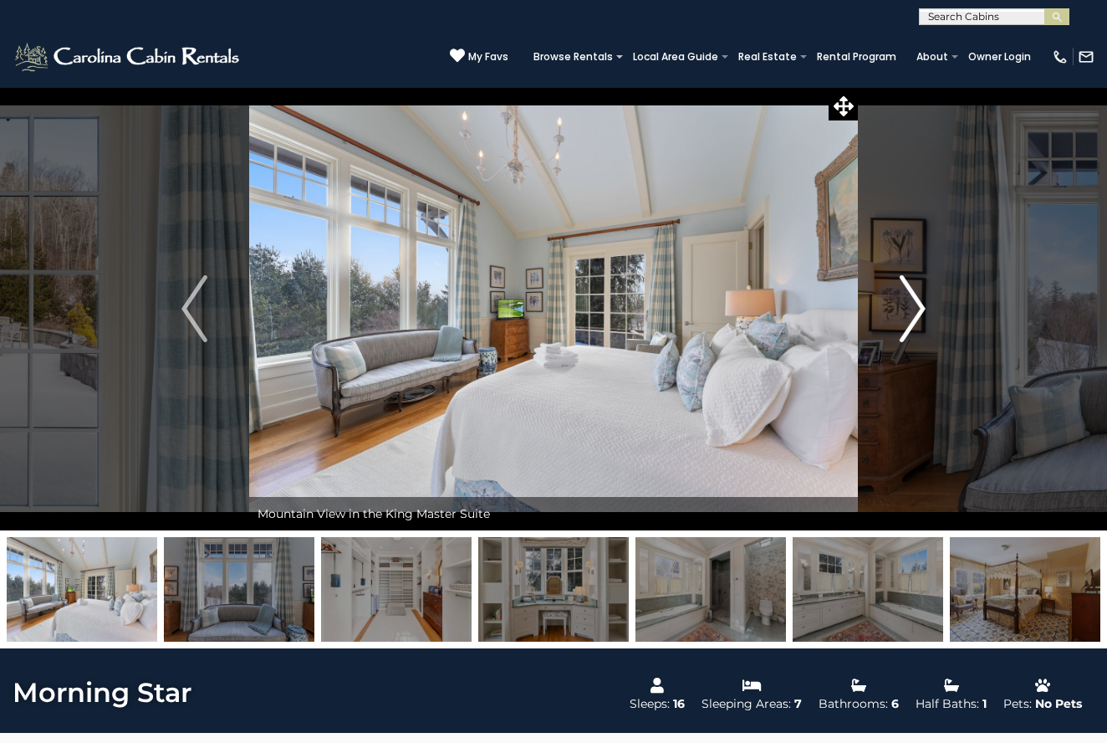
click at [915, 319] on img "Next" at bounding box center [912, 308] width 25 height 67
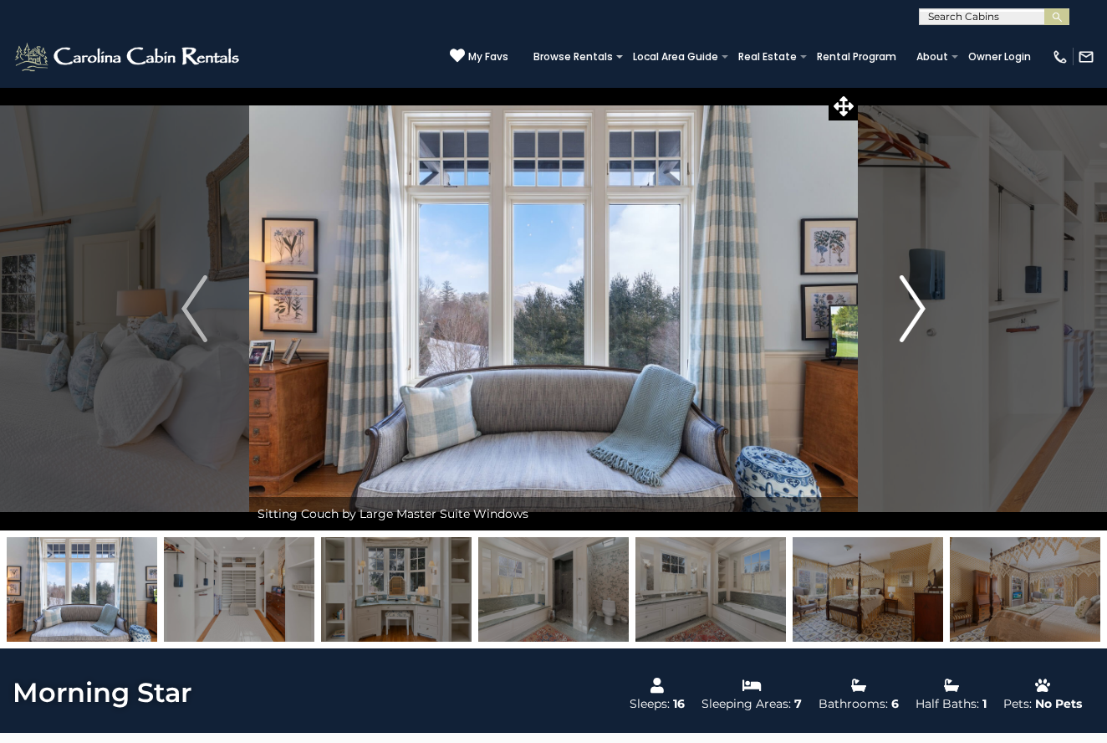
click at [915, 319] on img "Next" at bounding box center [912, 308] width 25 height 67
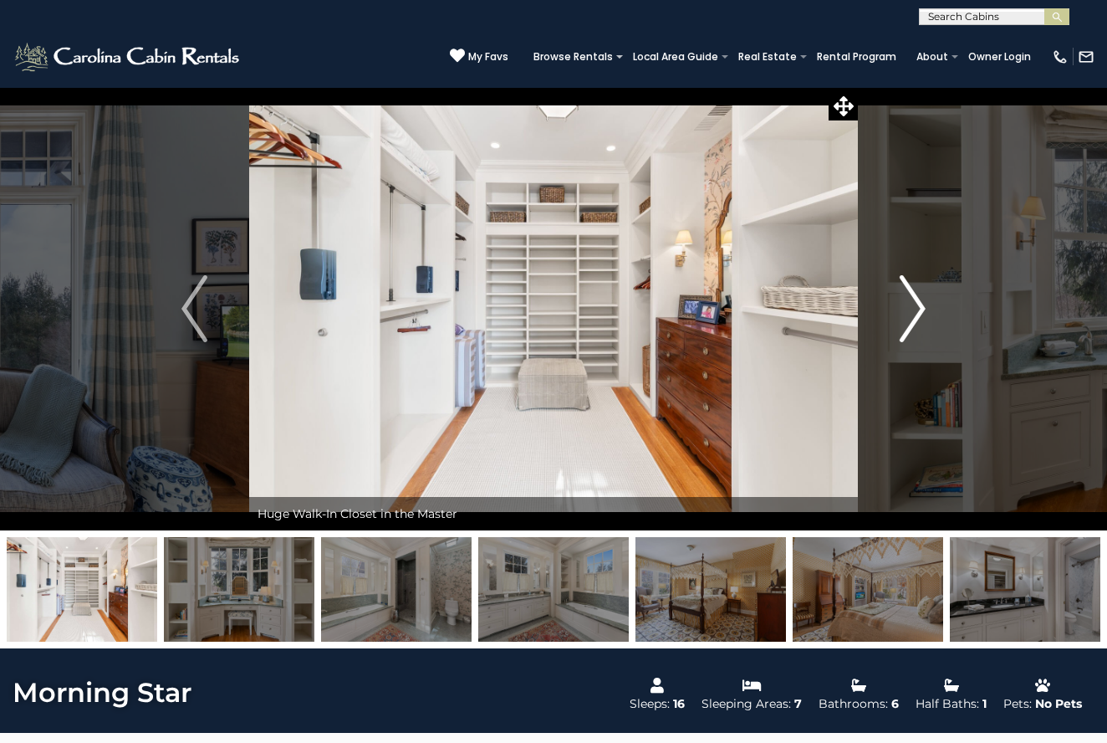
click at [916, 316] on img "Next" at bounding box center [912, 308] width 25 height 67
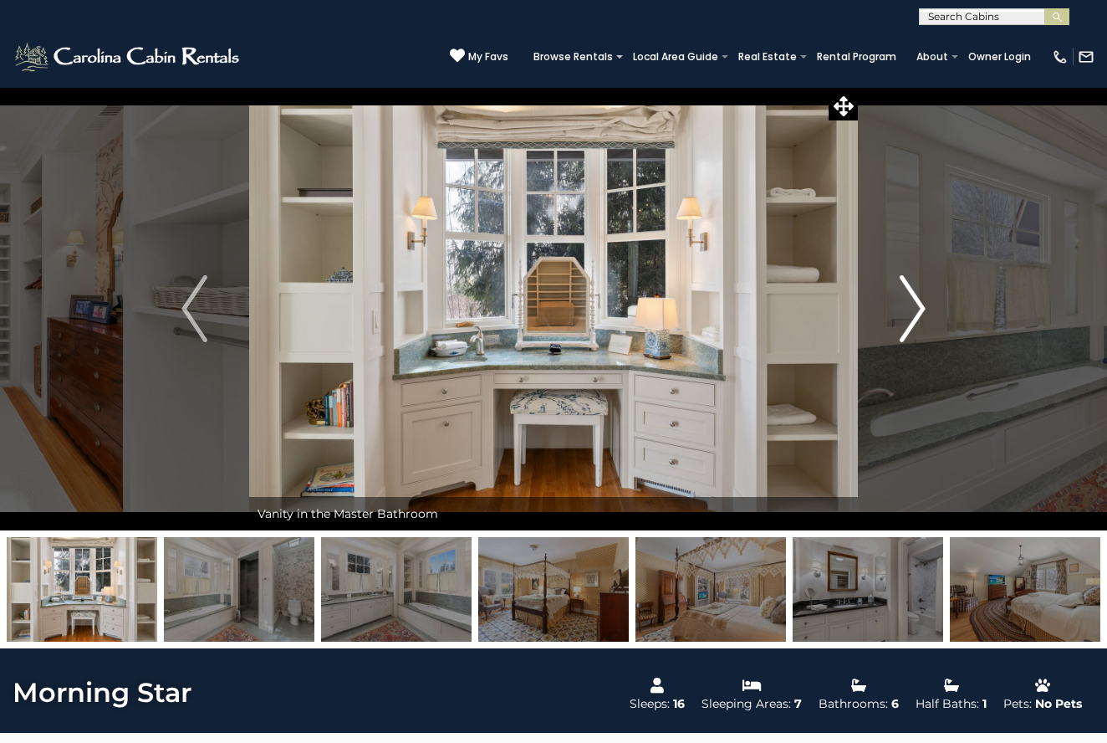
click at [916, 316] on img "Next" at bounding box center [912, 308] width 25 height 67
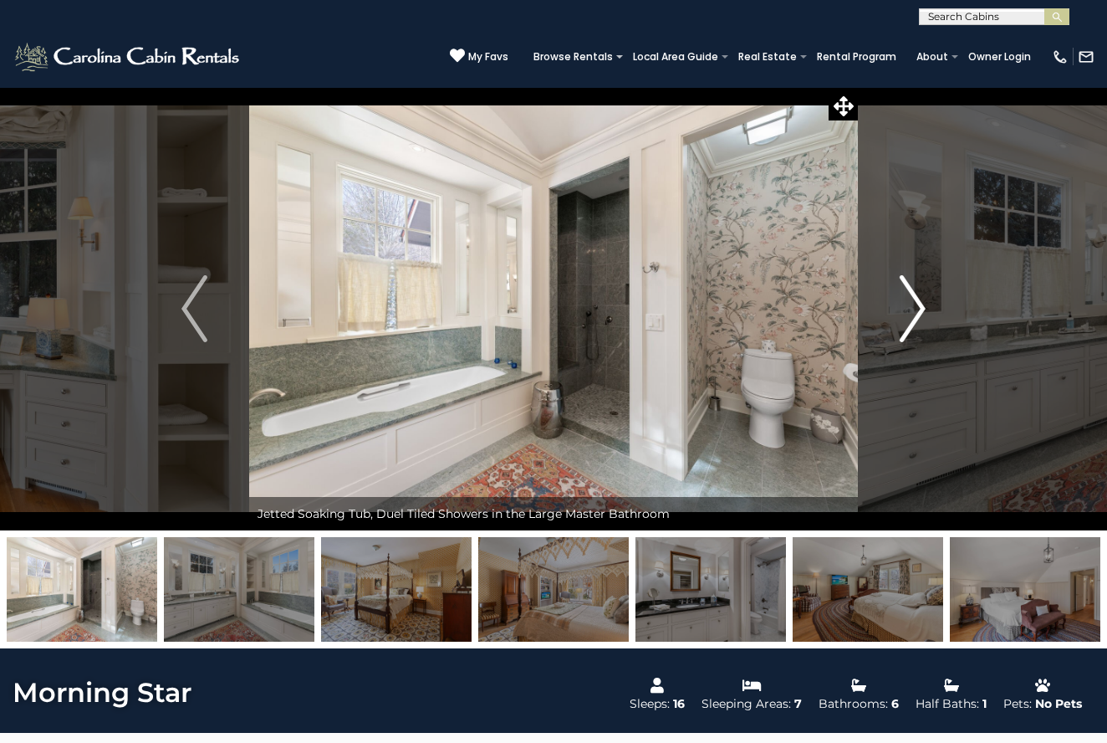
click at [916, 316] on img "Next" at bounding box center [912, 308] width 25 height 67
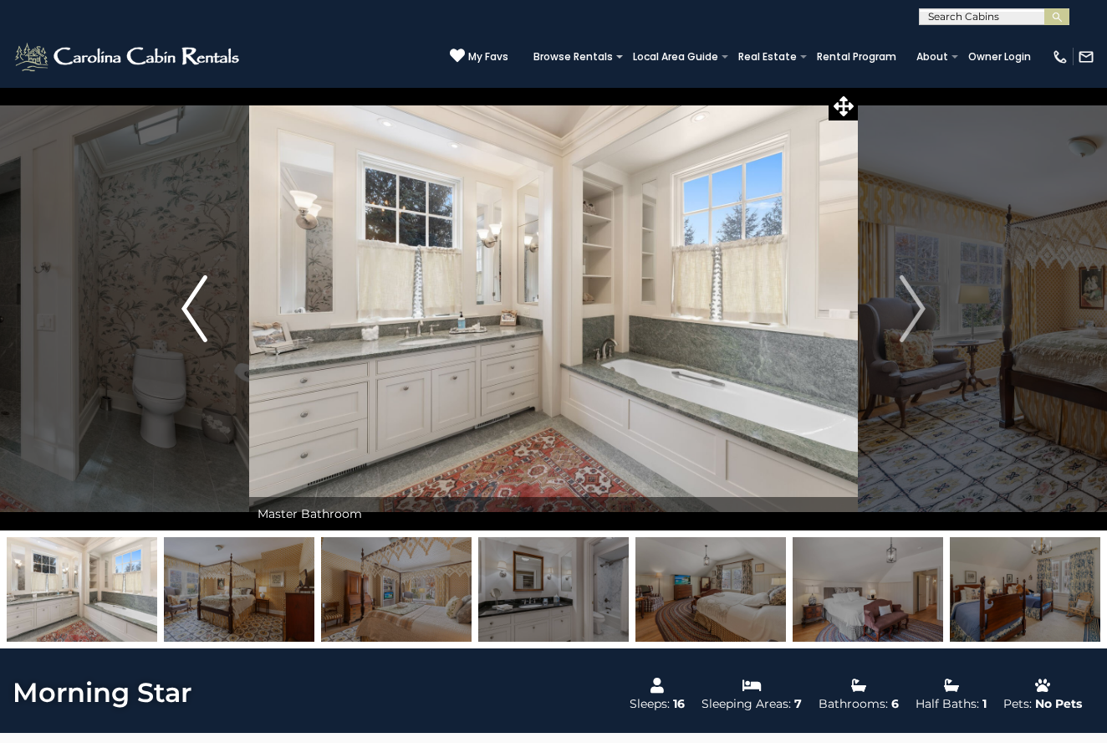
click at [201, 320] on img "Previous" at bounding box center [193, 308] width 25 height 67
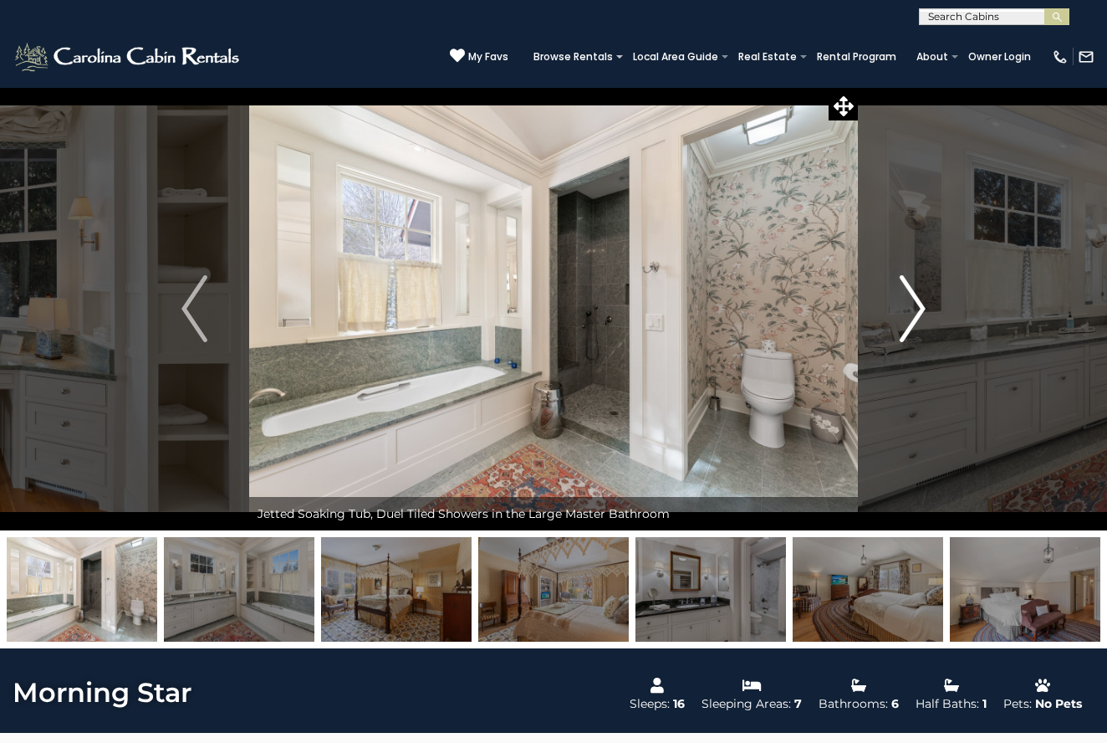
click at [899, 340] on button "Next" at bounding box center [913, 308] width 110 height 443
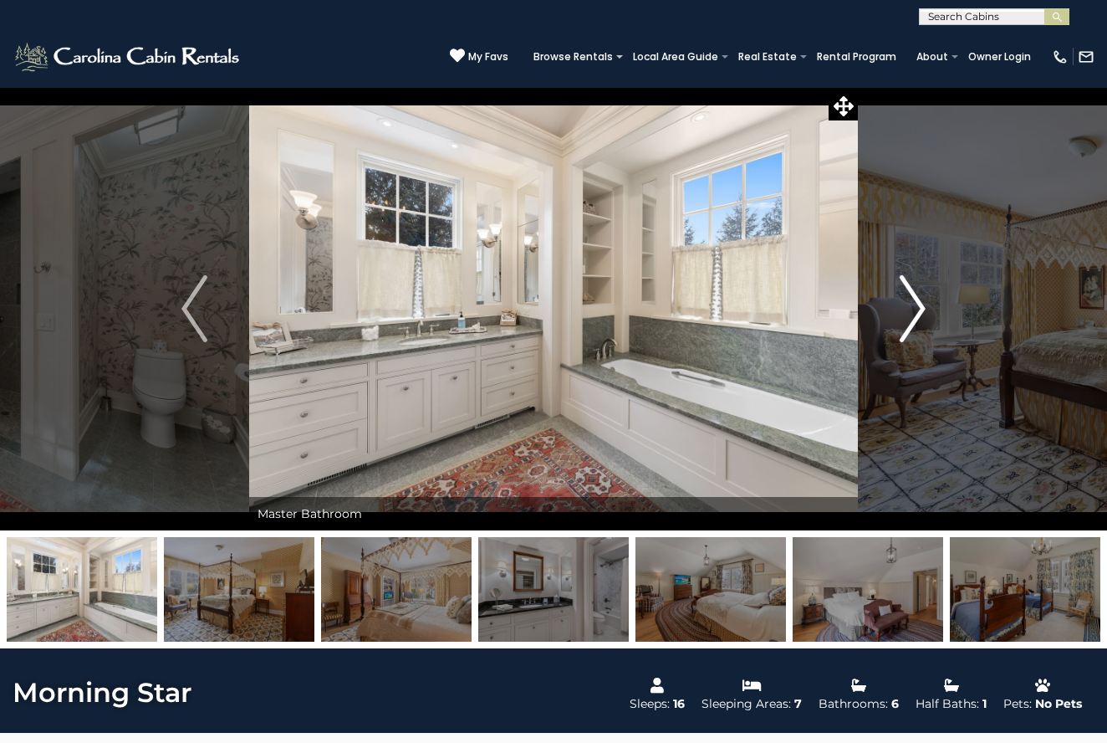
click at [899, 340] on button "Next" at bounding box center [913, 308] width 110 height 443
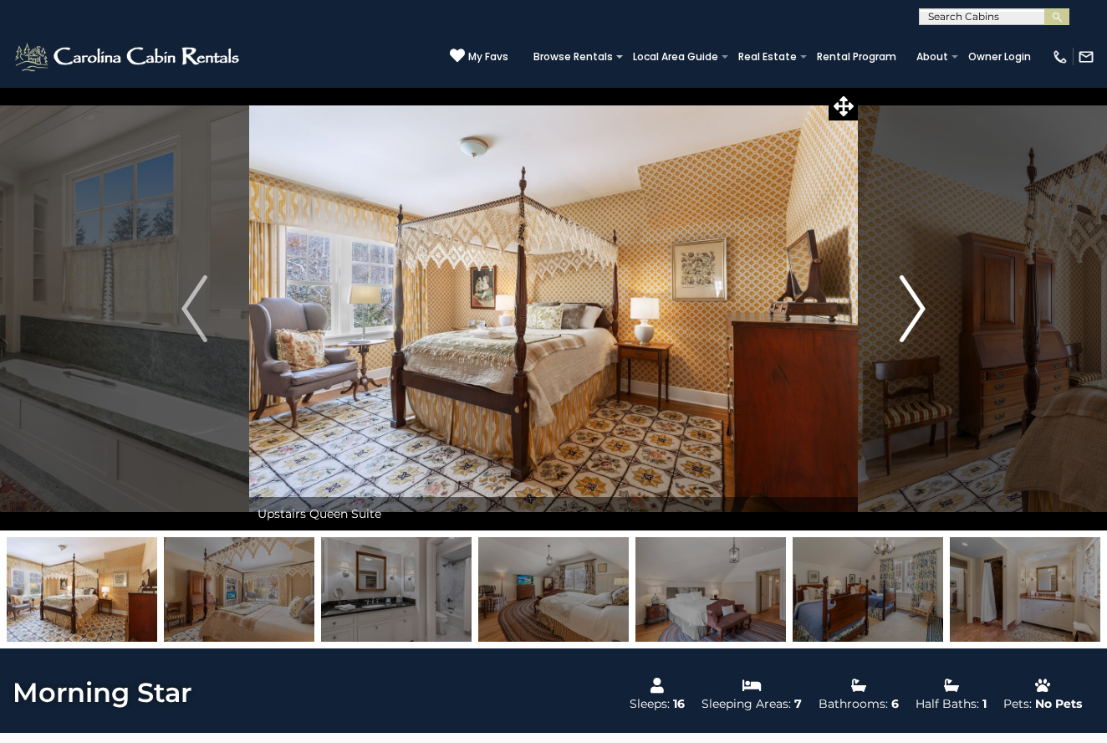
click at [899, 340] on button "Next" at bounding box center [913, 308] width 110 height 443
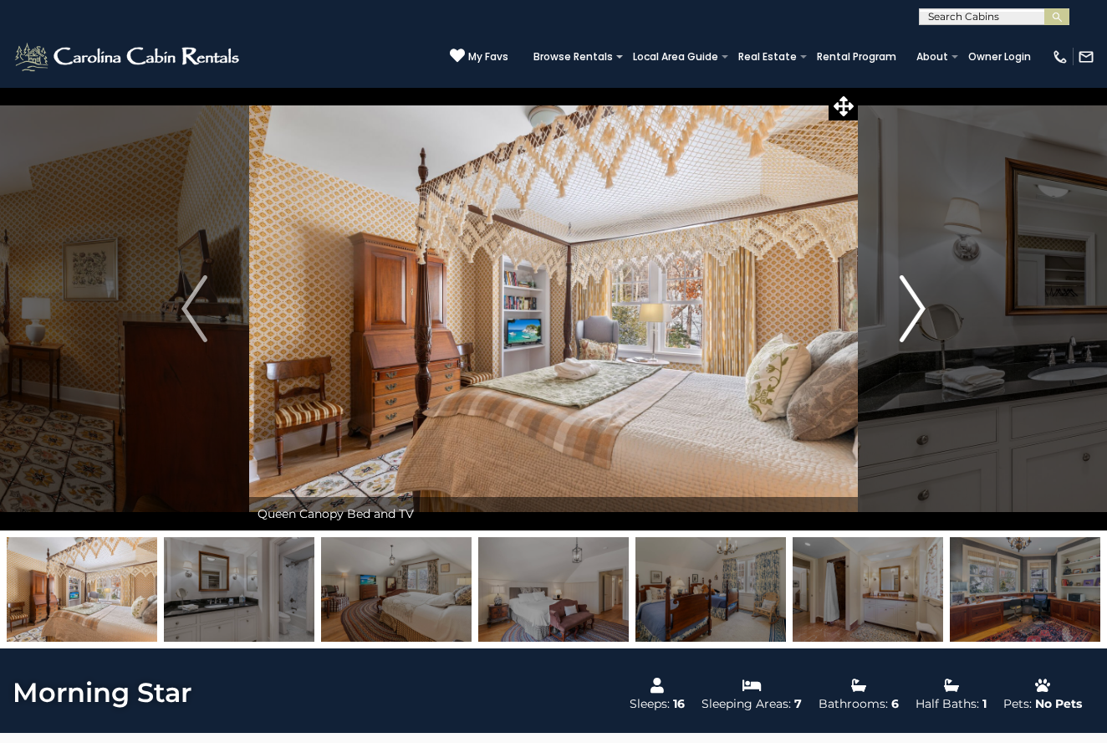
click at [899, 340] on button "Next" at bounding box center [913, 308] width 110 height 443
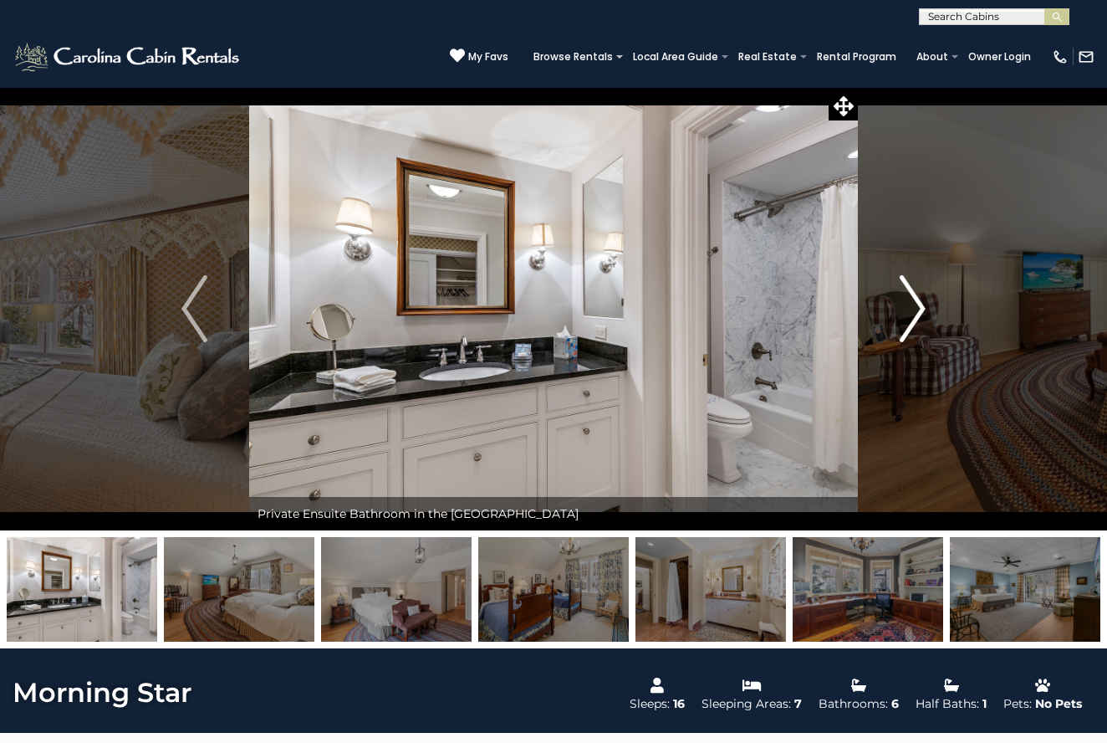
click at [899, 339] on button "Next" at bounding box center [913, 308] width 110 height 443
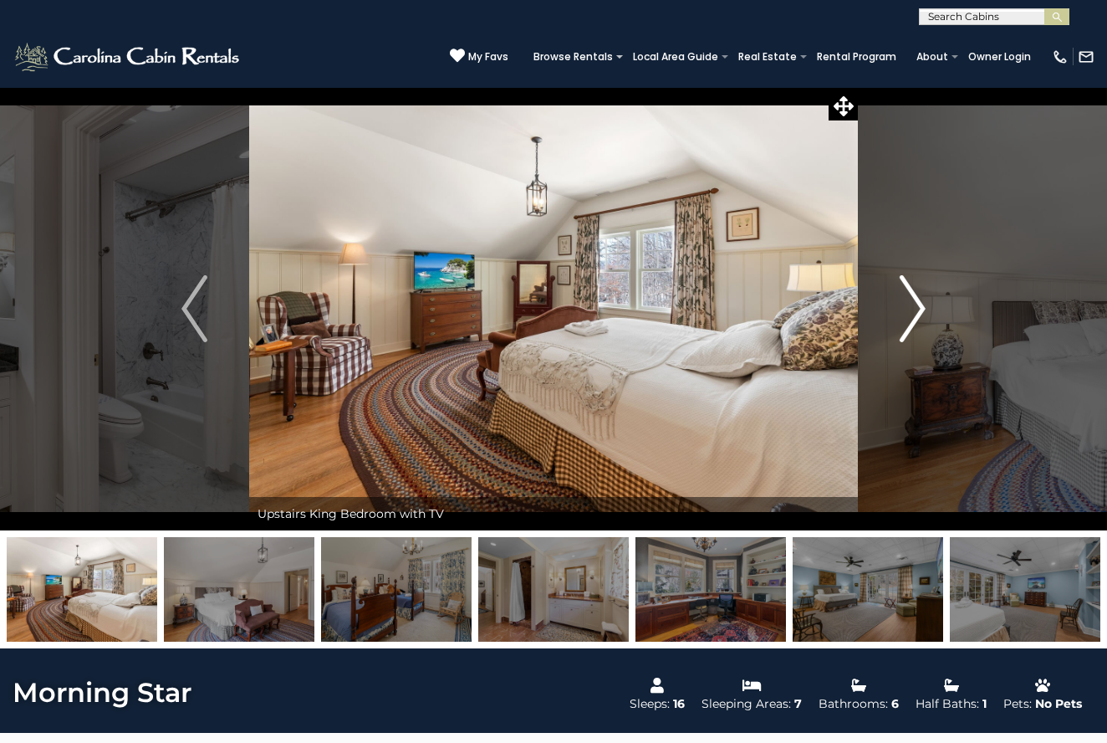
click at [897, 336] on button "Next" at bounding box center [913, 308] width 110 height 443
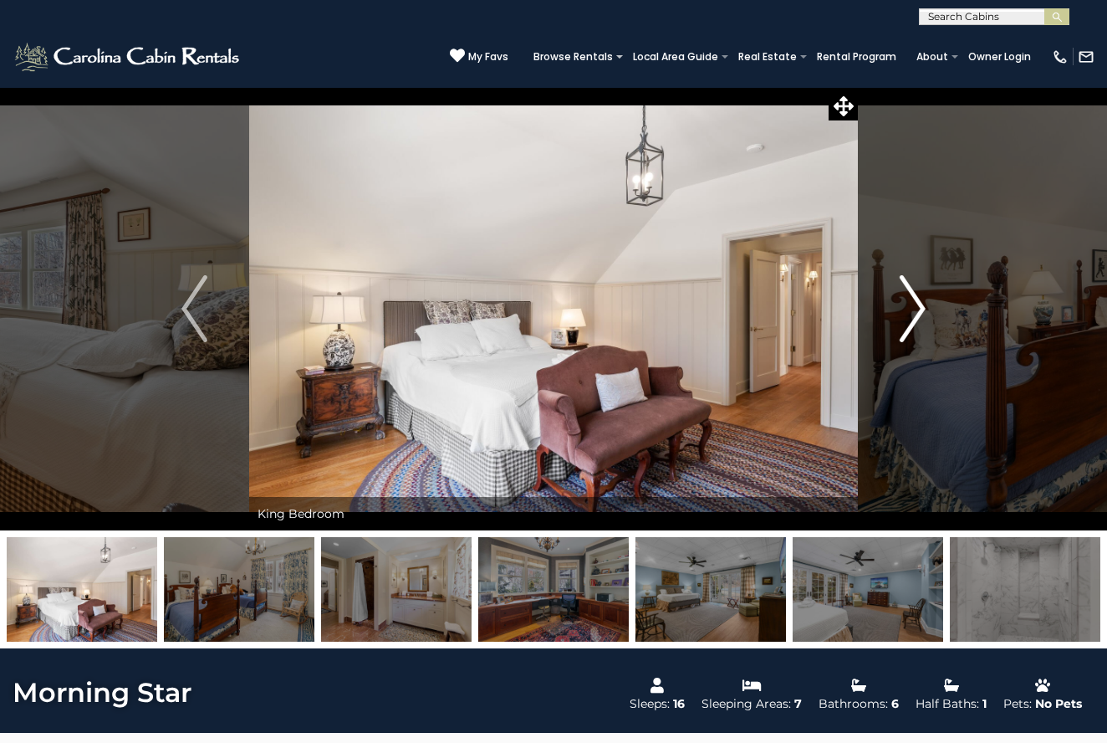
click at [897, 336] on button "Next" at bounding box center [913, 308] width 110 height 443
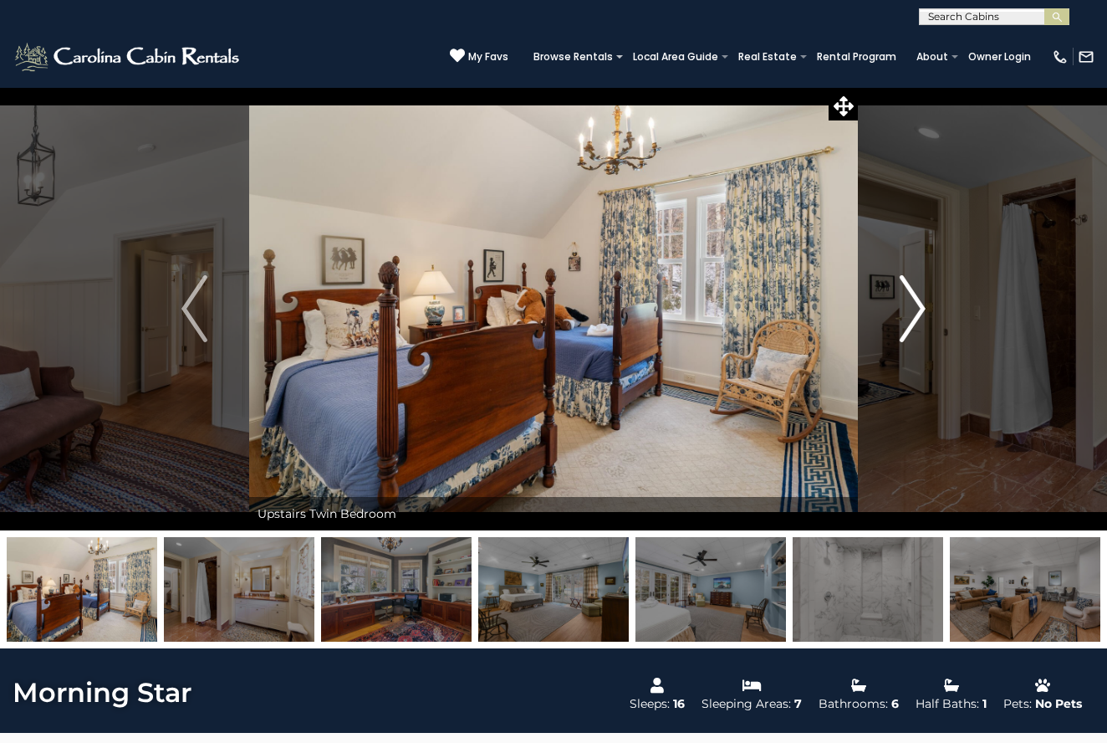
click at [897, 336] on button "Next" at bounding box center [913, 308] width 110 height 443
